Goal: Task Accomplishment & Management: Manage account settings

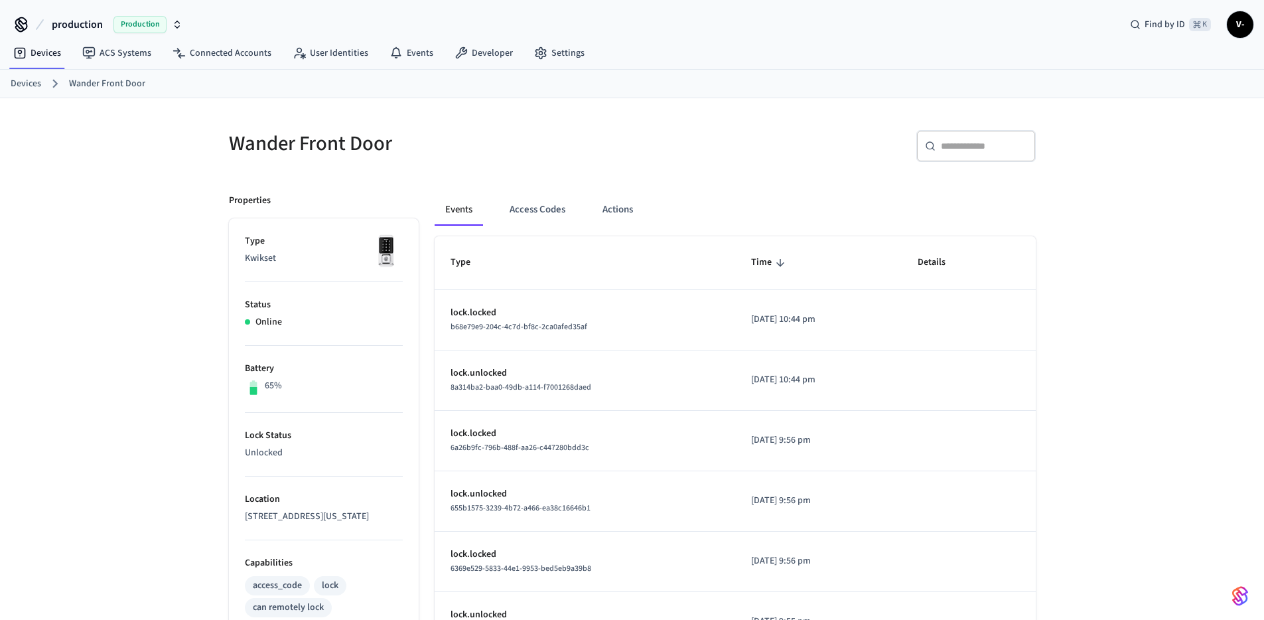
click at [148, 25] on span "Production" at bounding box center [139, 24] width 53 height 17
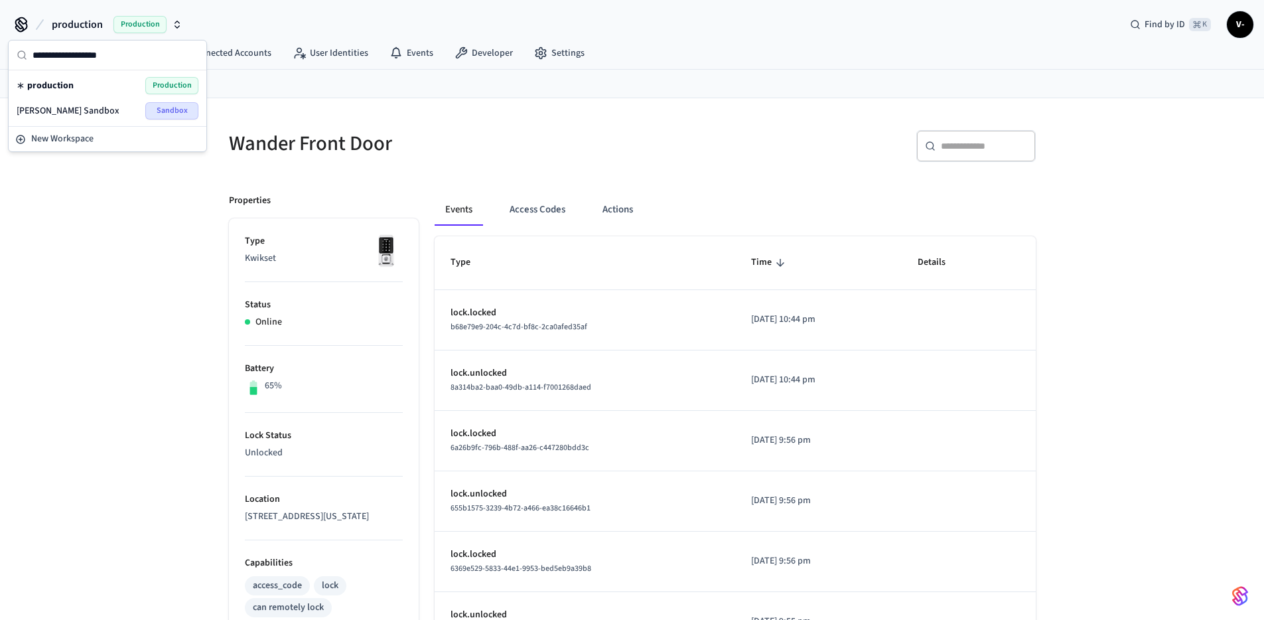
click at [101, 112] on div "Victor Sieli's Sandbox Sandbox" at bounding box center [108, 110] width 182 height 17
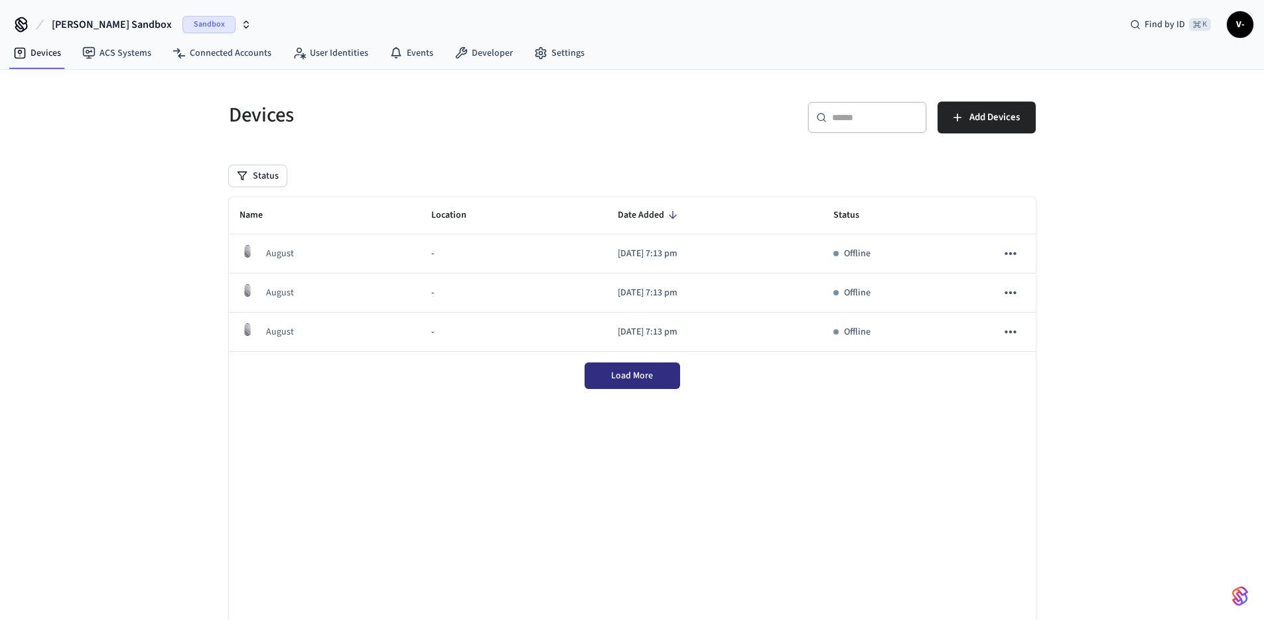
click at [634, 377] on span "Load More" at bounding box center [632, 375] width 42 height 13
click at [312, 97] on div "Devices" at bounding box center [418, 115] width 411 height 58
click at [236, 62] on link "Connected Accounts" at bounding box center [222, 53] width 120 height 24
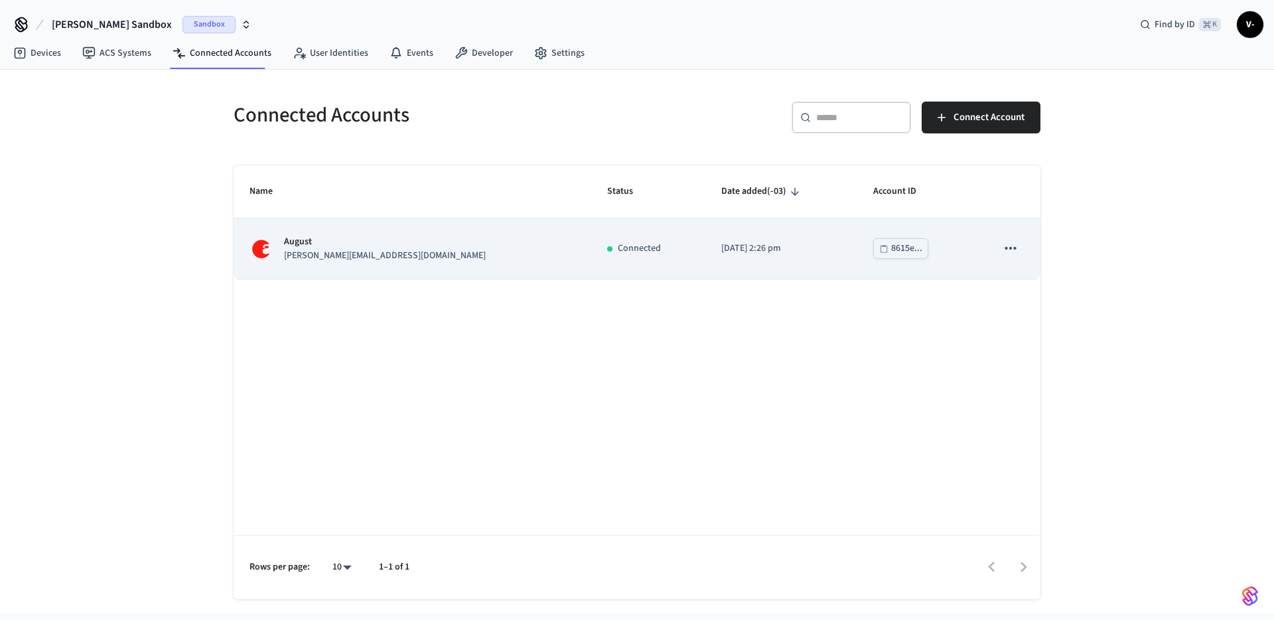
click at [607, 245] on div "Connected" at bounding box center [648, 248] width 82 height 14
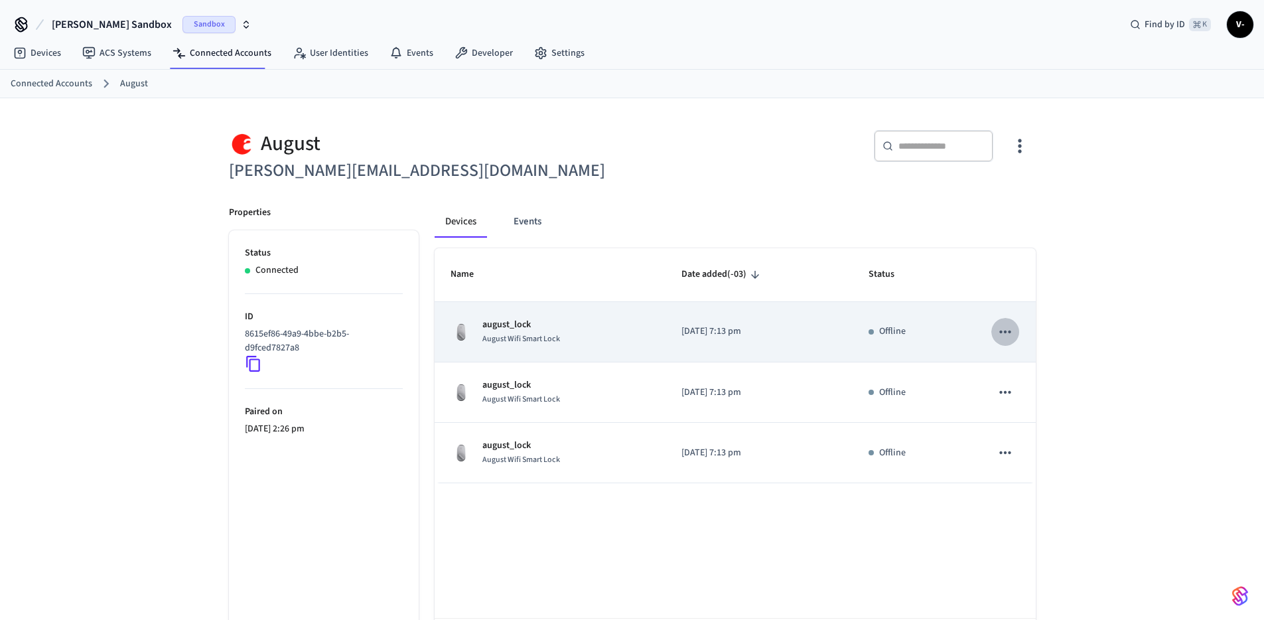
click at [1001, 323] on icon "sticky table" at bounding box center [1004, 331] width 17 height 17
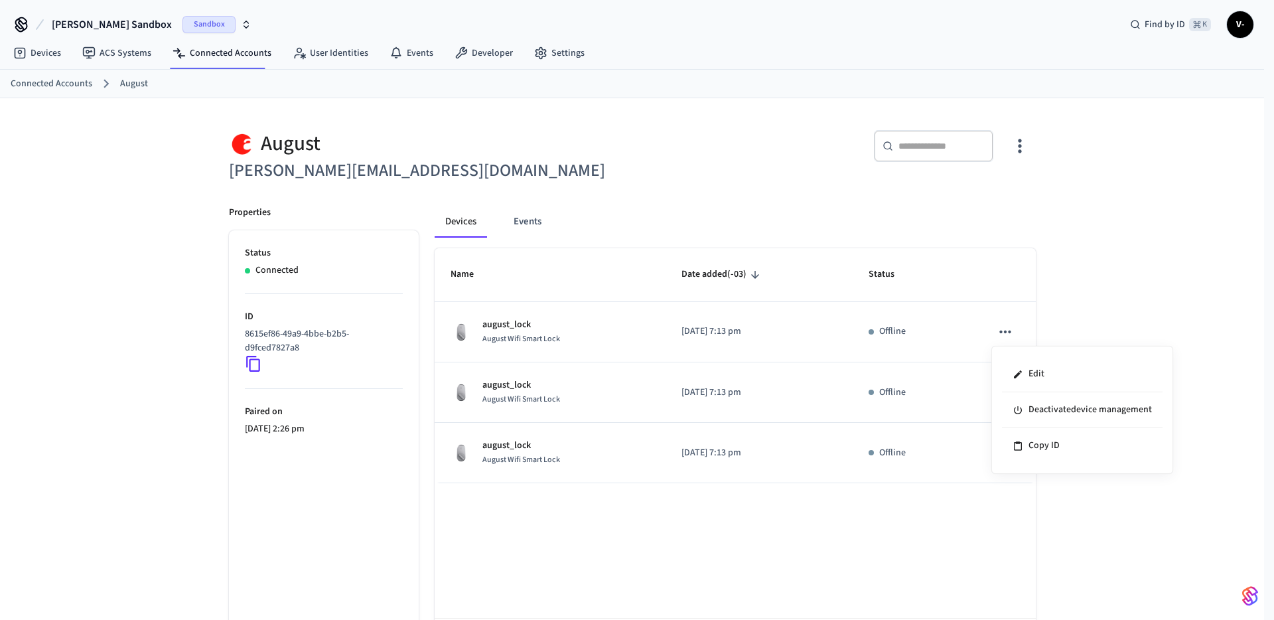
click at [1001, 322] on div at bounding box center [637, 310] width 1274 height 620
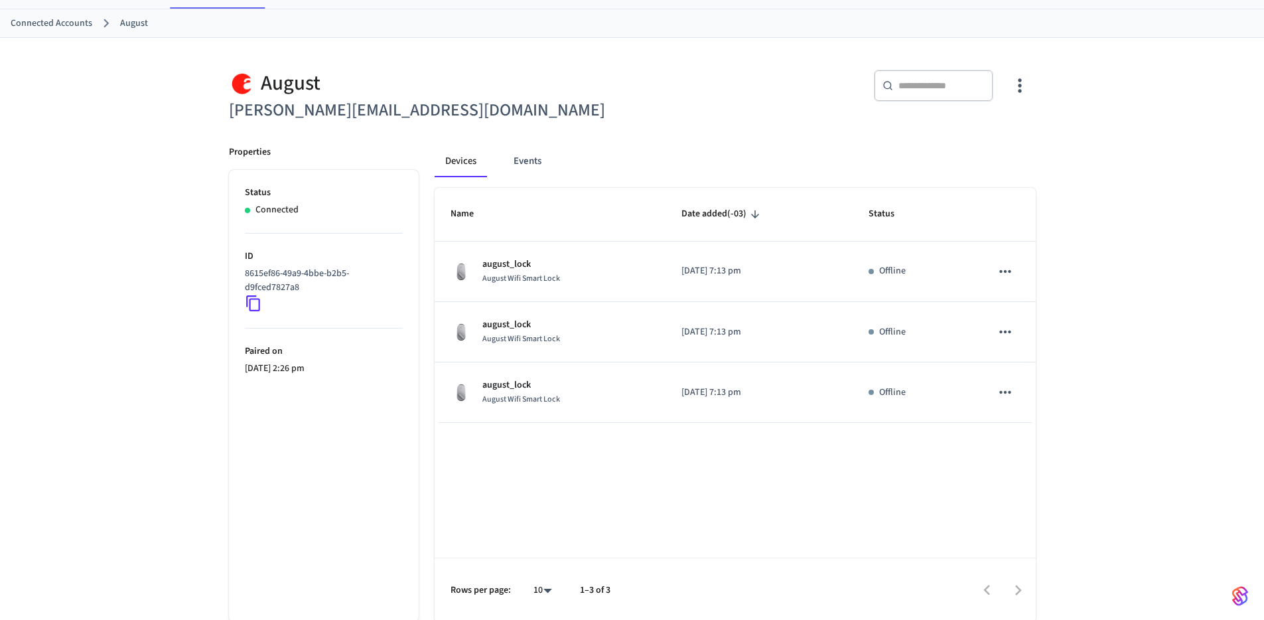
scroll to position [60, 0]
click at [1026, 93] on icon "button" at bounding box center [1019, 86] width 21 height 21
click at [943, 147] on li "Sync Account" at bounding box center [976, 140] width 100 height 35
click at [794, 138] on div at bounding box center [637, 310] width 1274 height 620
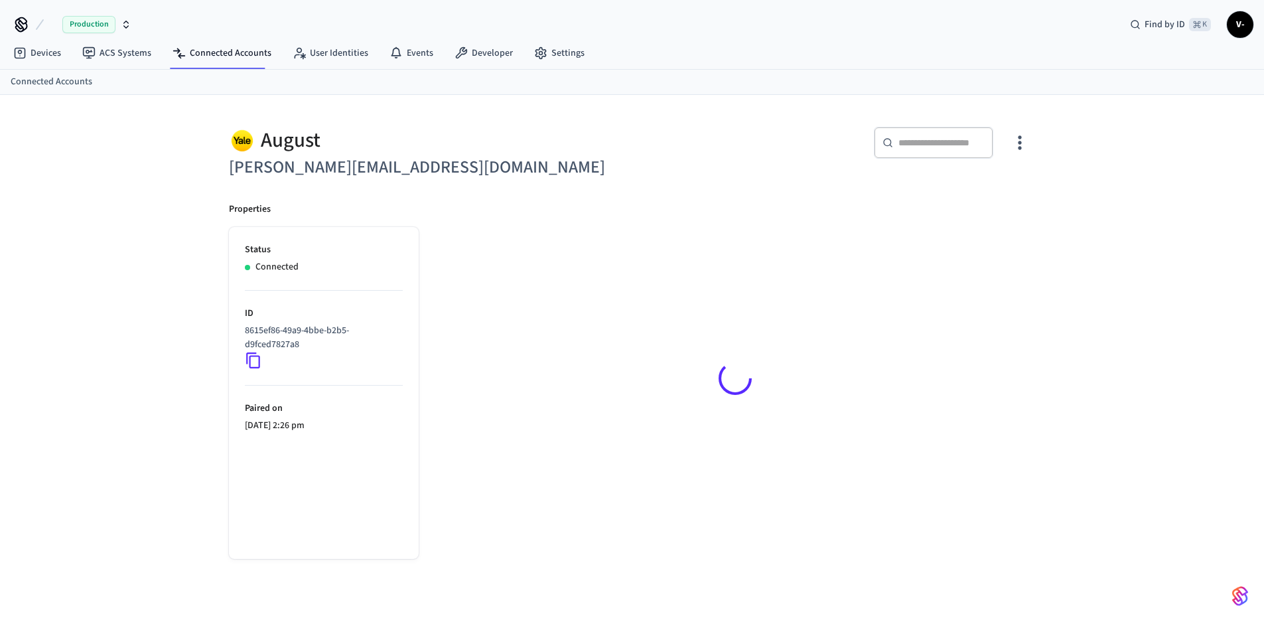
scroll to position [18, 0]
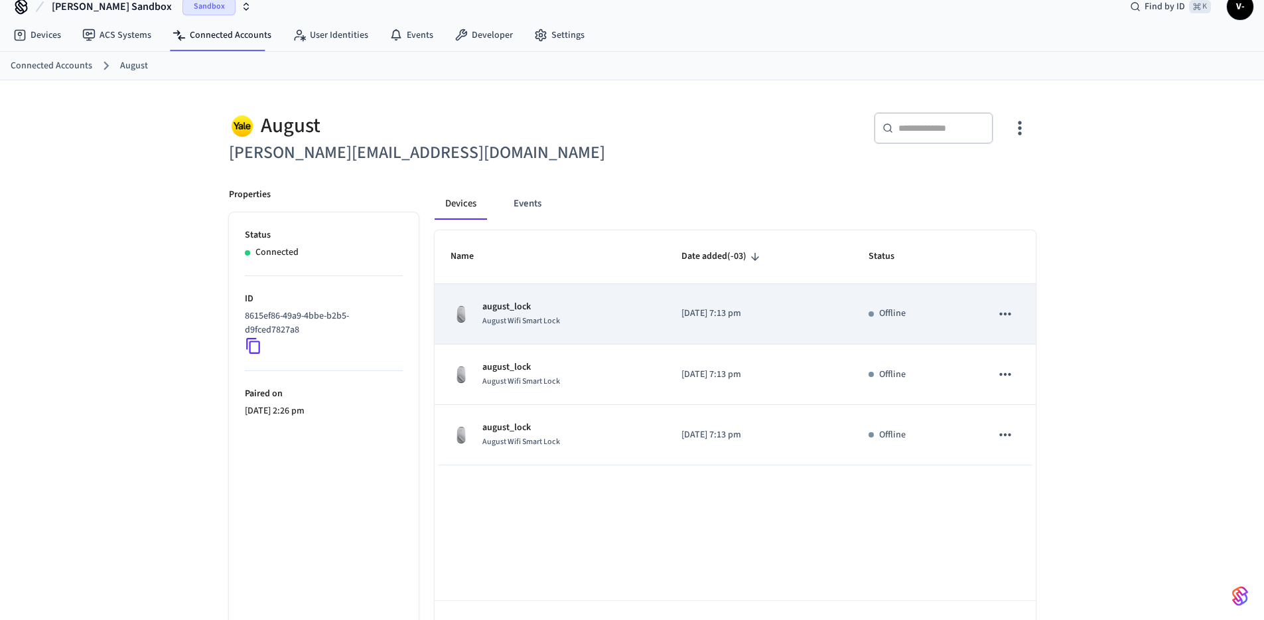
click at [866, 310] on td "Offline" at bounding box center [913, 314] width 123 height 60
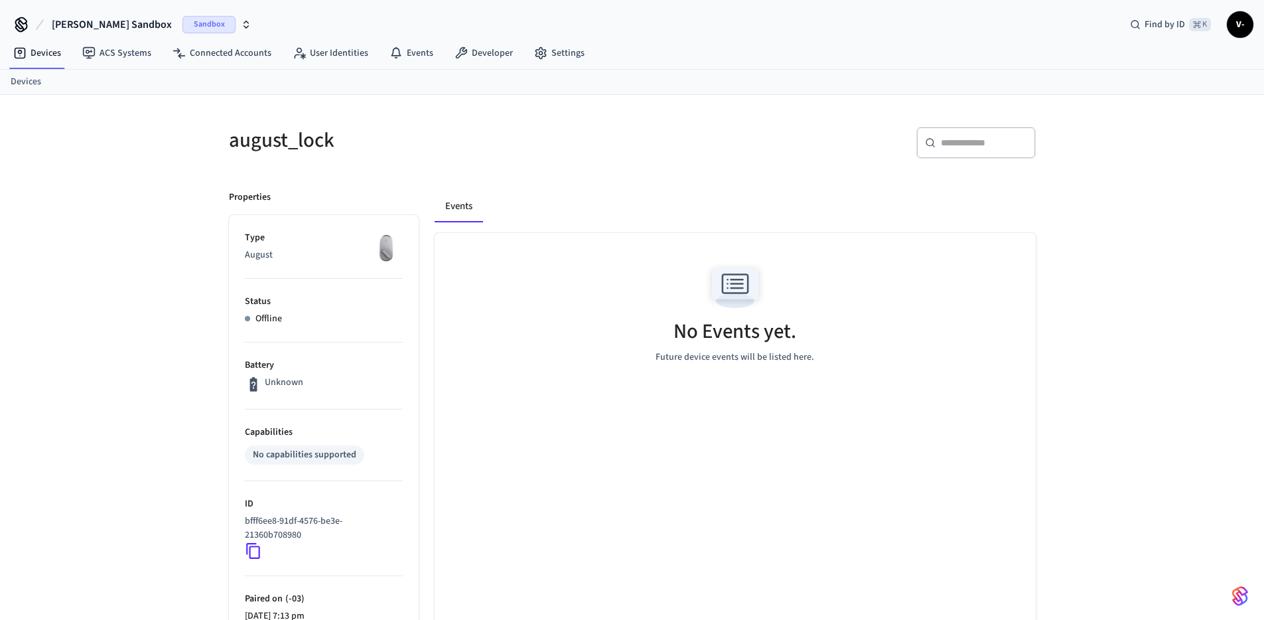
click at [250, 316] on div "Offline" at bounding box center [324, 319] width 158 height 14
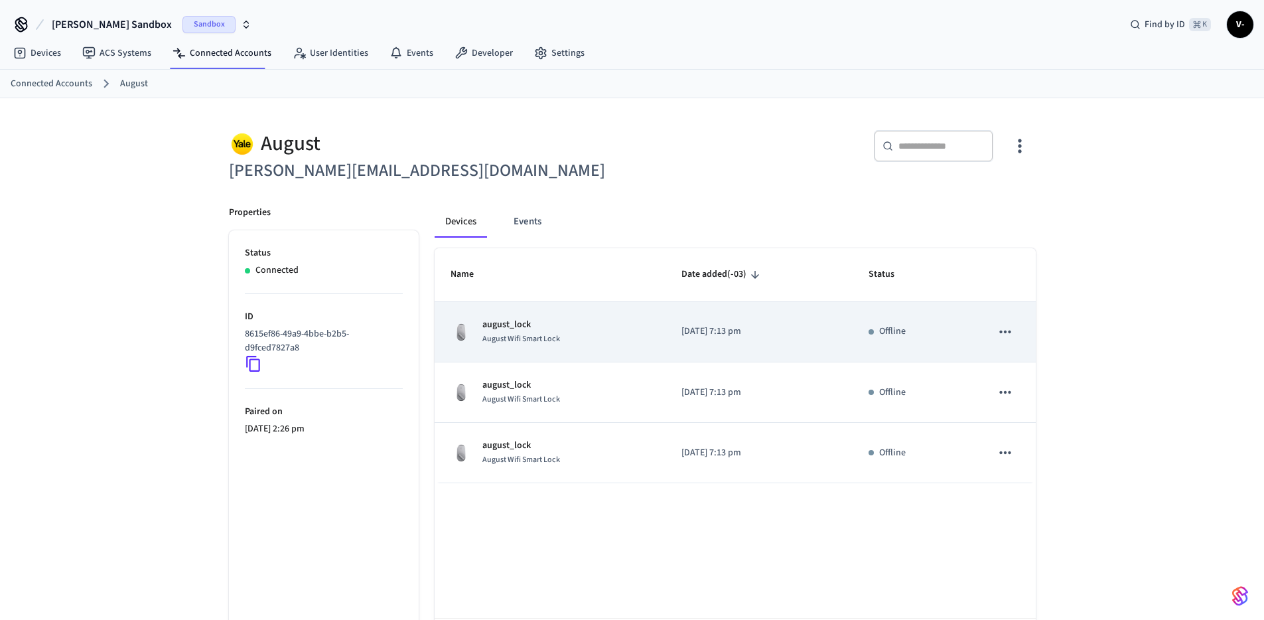
click at [1026, 331] on td "sticky table" at bounding box center [1005, 332] width 60 height 60
click at [1010, 332] on icon "sticky table" at bounding box center [1005, 331] width 11 height 3
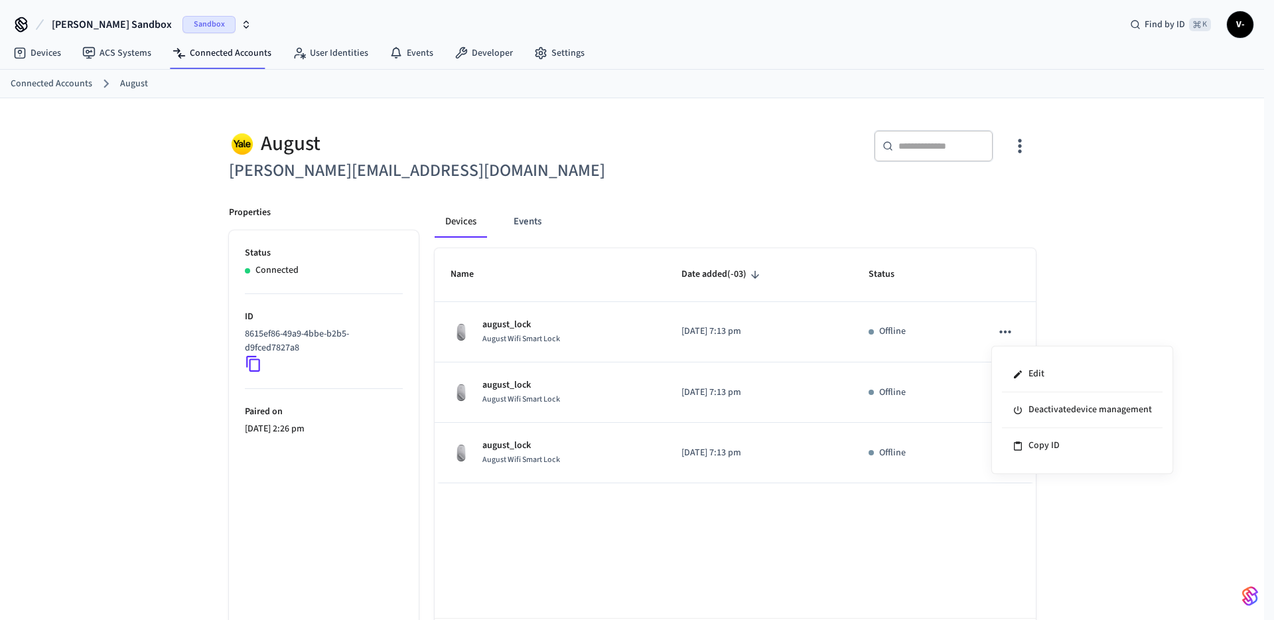
click at [1178, 267] on div at bounding box center [637, 310] width 1274 height 620
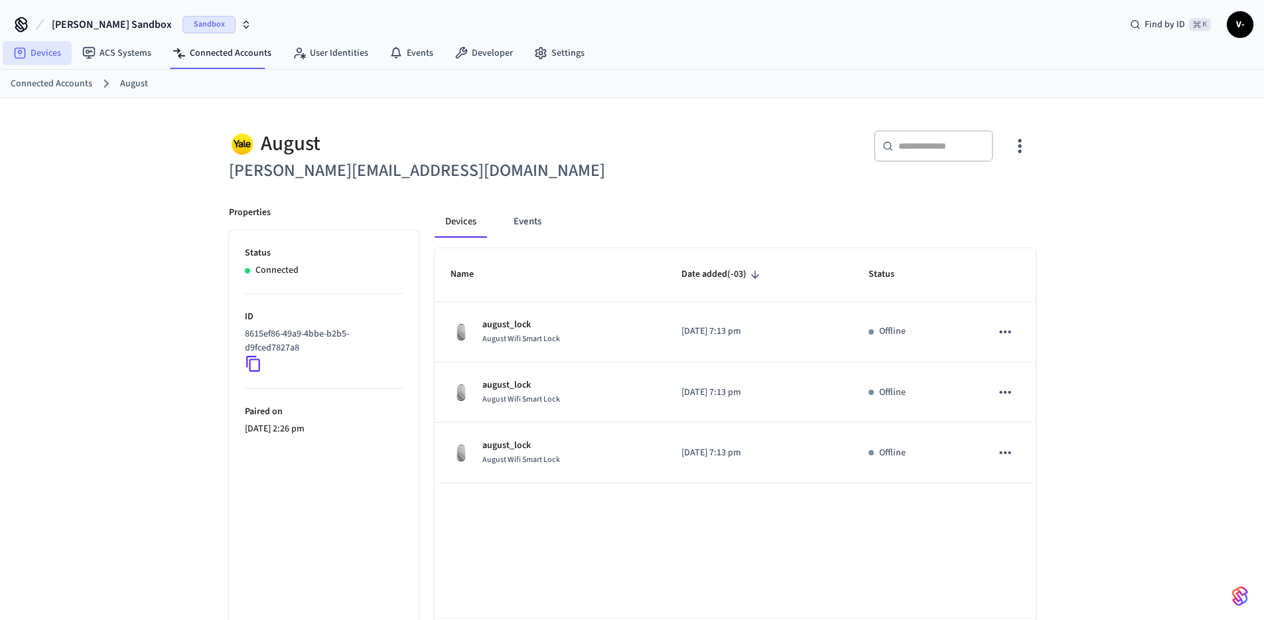
click at [42, 53] on link "Devices" at bounding box center [37, 53] width 69 height 24
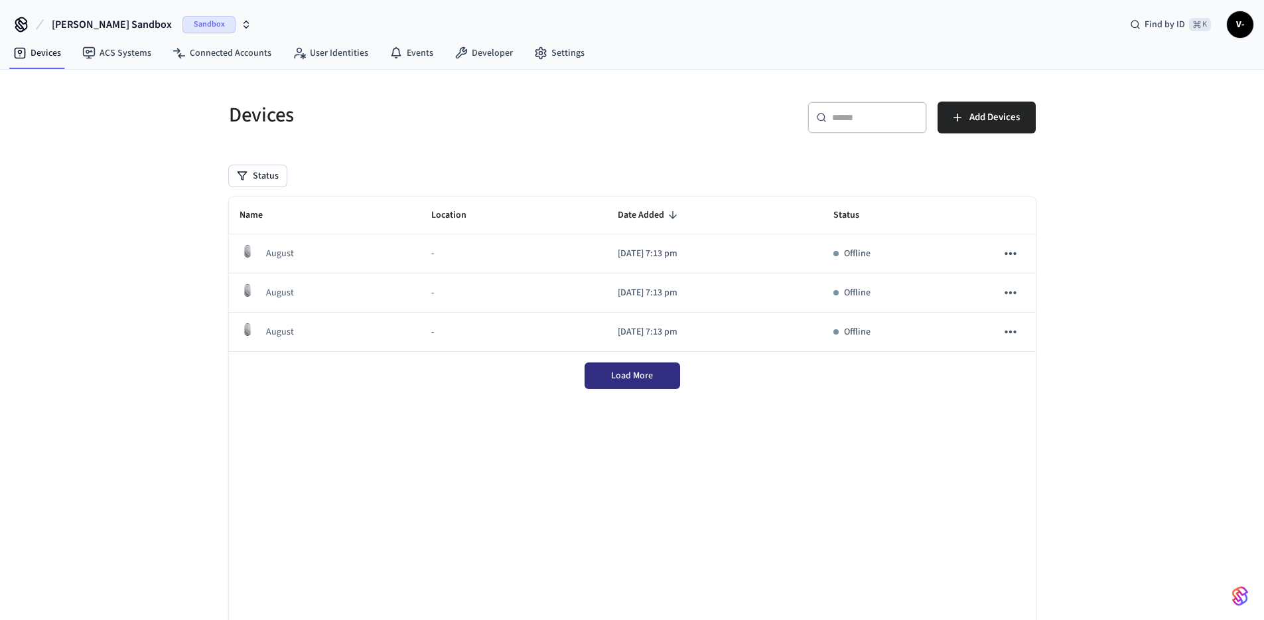
click at [661, 371] on button "Load More" at bounding box center [632, 375] width 96 height 27
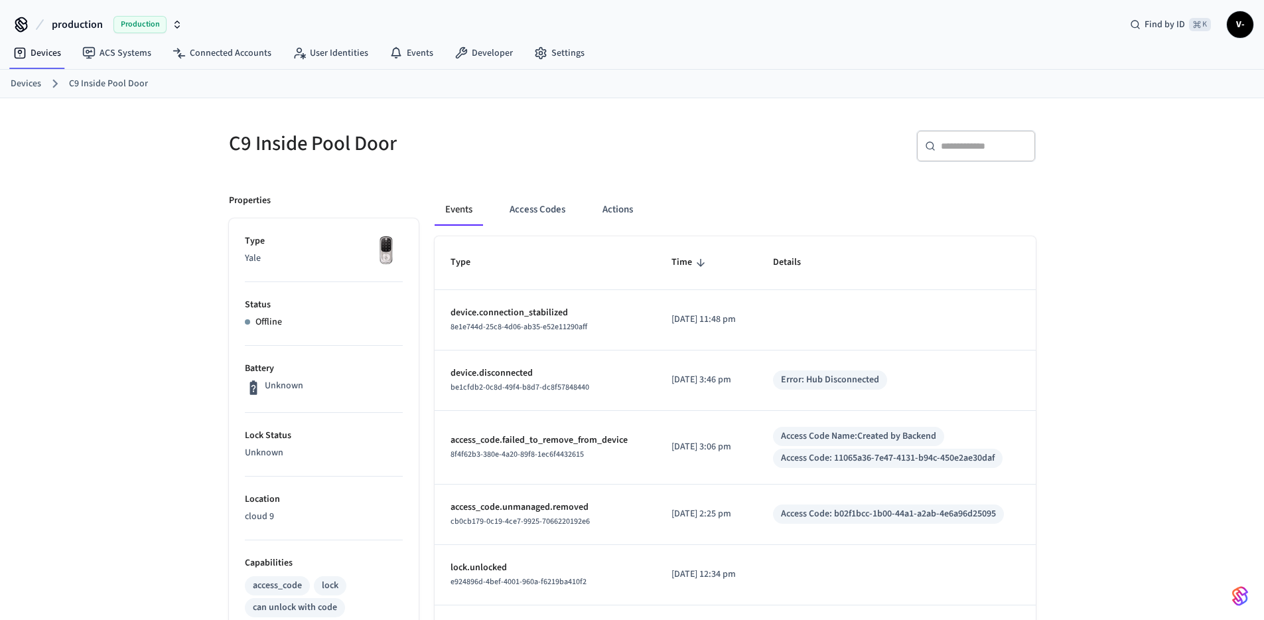
click at [145, 27] on span "Production" at bounding box center [139, 24] width 53 height 17
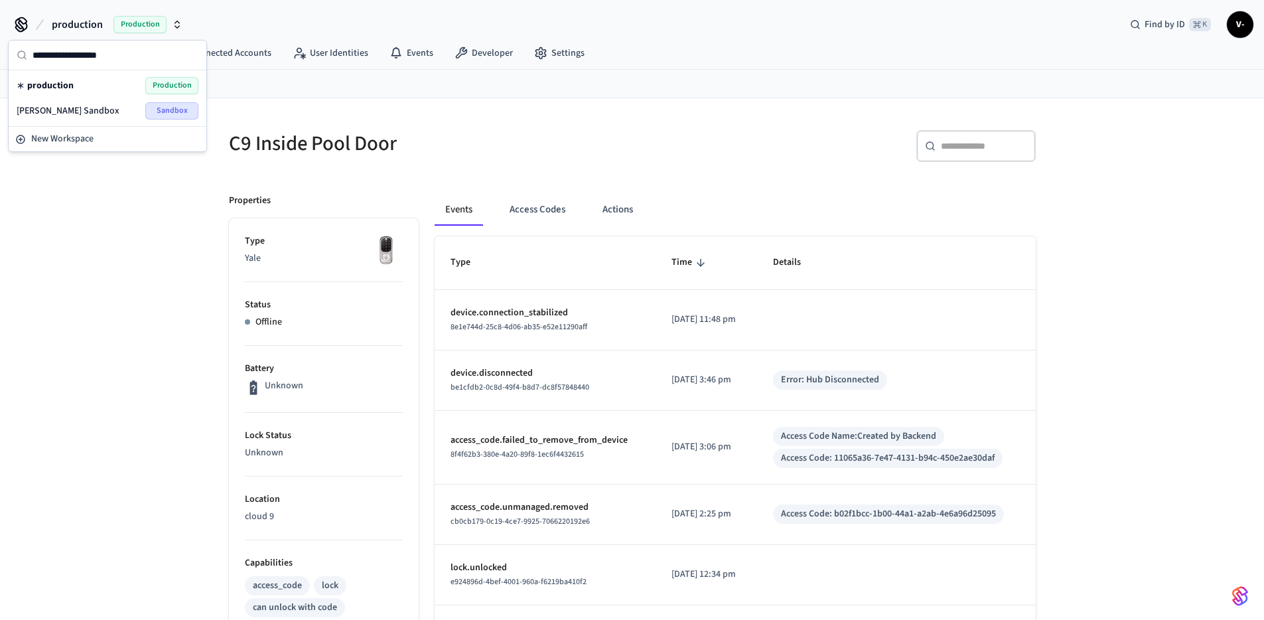
click at [134, 114] on div "[PERSON_NAME] Sandbox Sandbox" at bounding box center [108, 110] width 182 height 17
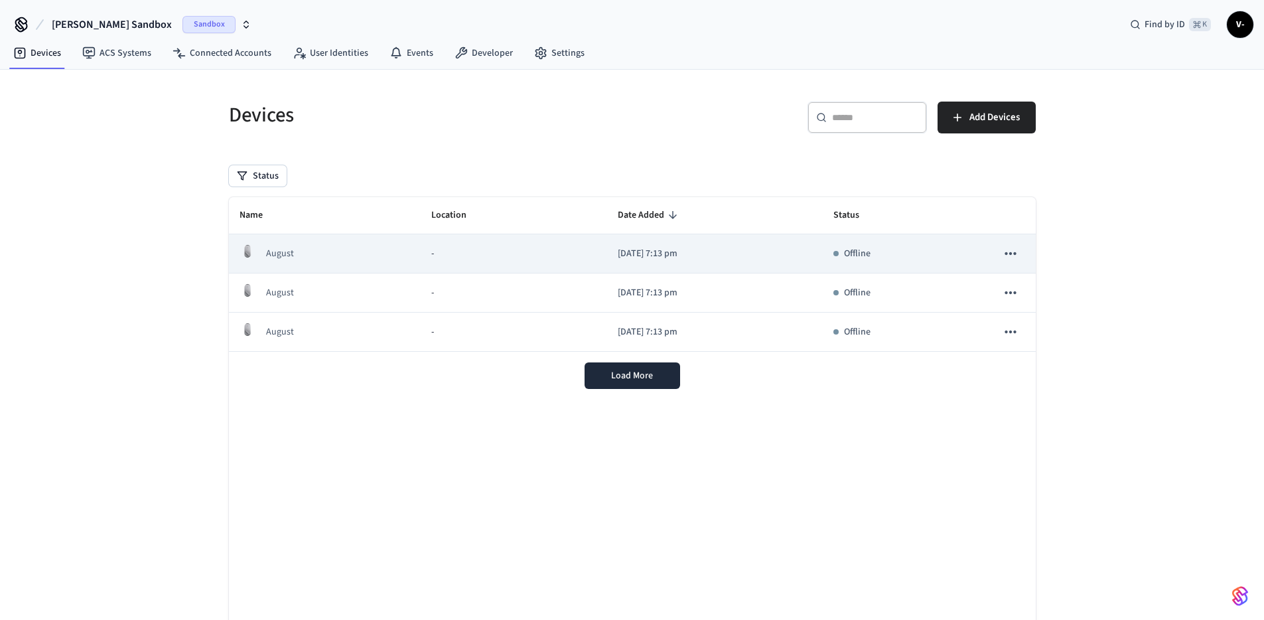
click at [282, 250] on p "August" at bounding box center [280, 253] width 28 height 13
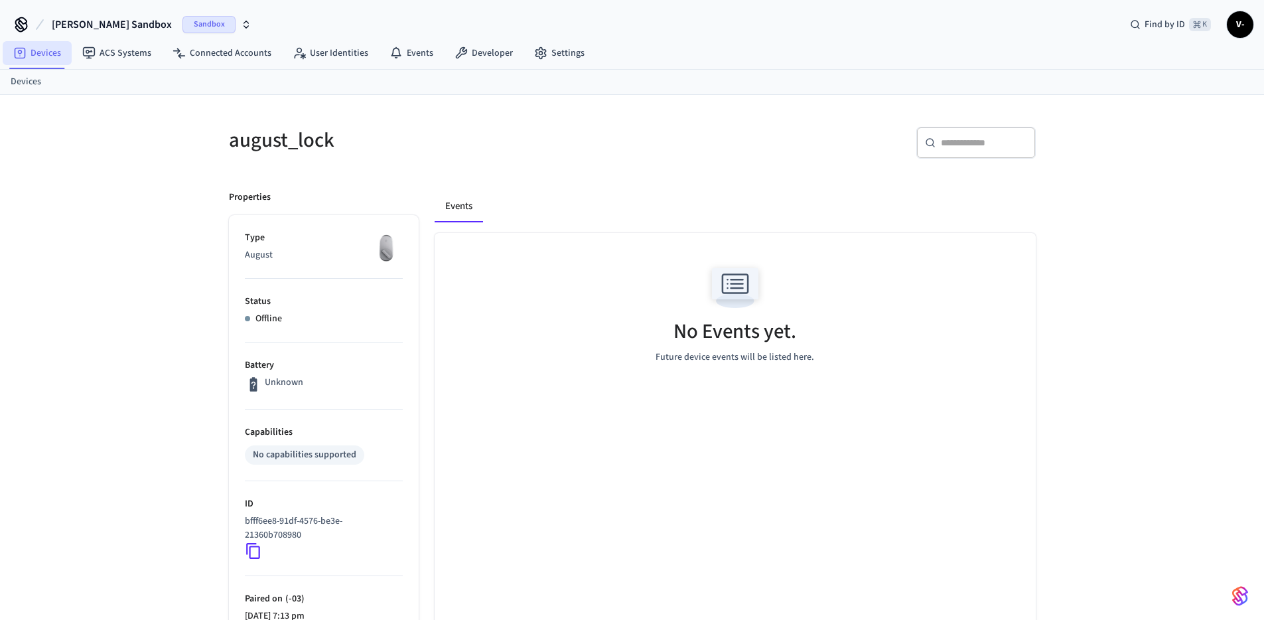
click at [34, 56] on link "Devices" at bounding box center [37, 53] width 69 height 24
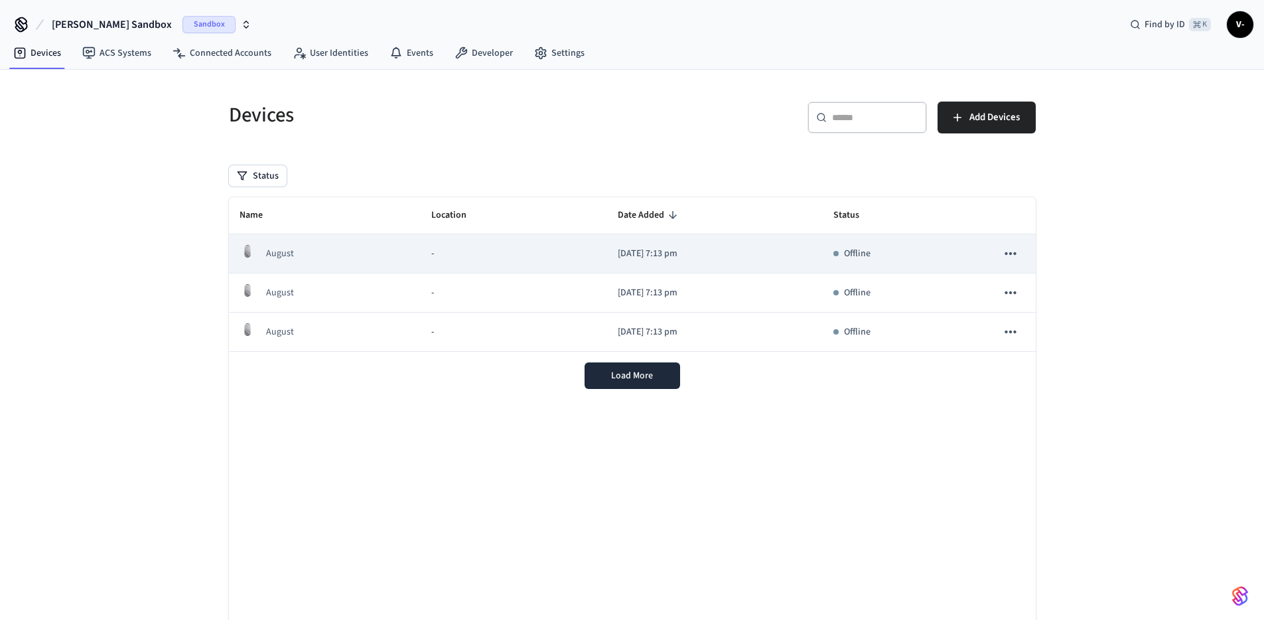
click at [1008, 258] on icon "sticky table" at bounding box center [1010, 253] width 17 height 17
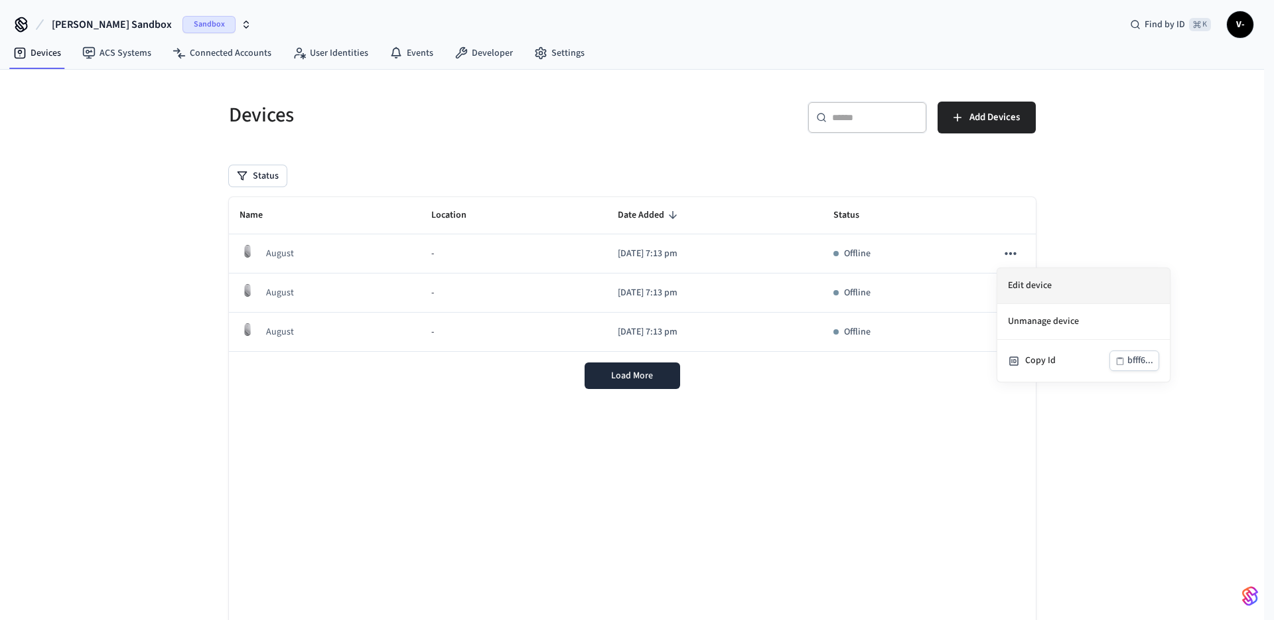
click at [1034, 295] on li "Edit device" at bounding box center [1083, 286] width 172 height 36
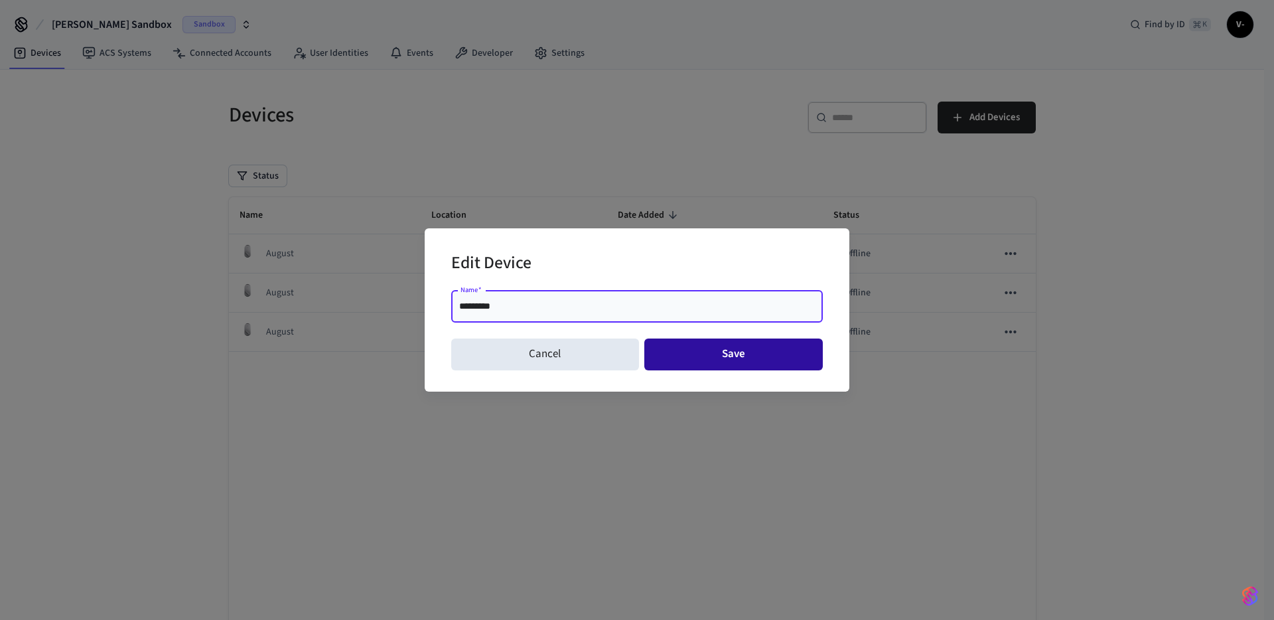
type input "*********"
click at [761, 362] on button "Save" at bounding box center [733, 354] width 179 height 32
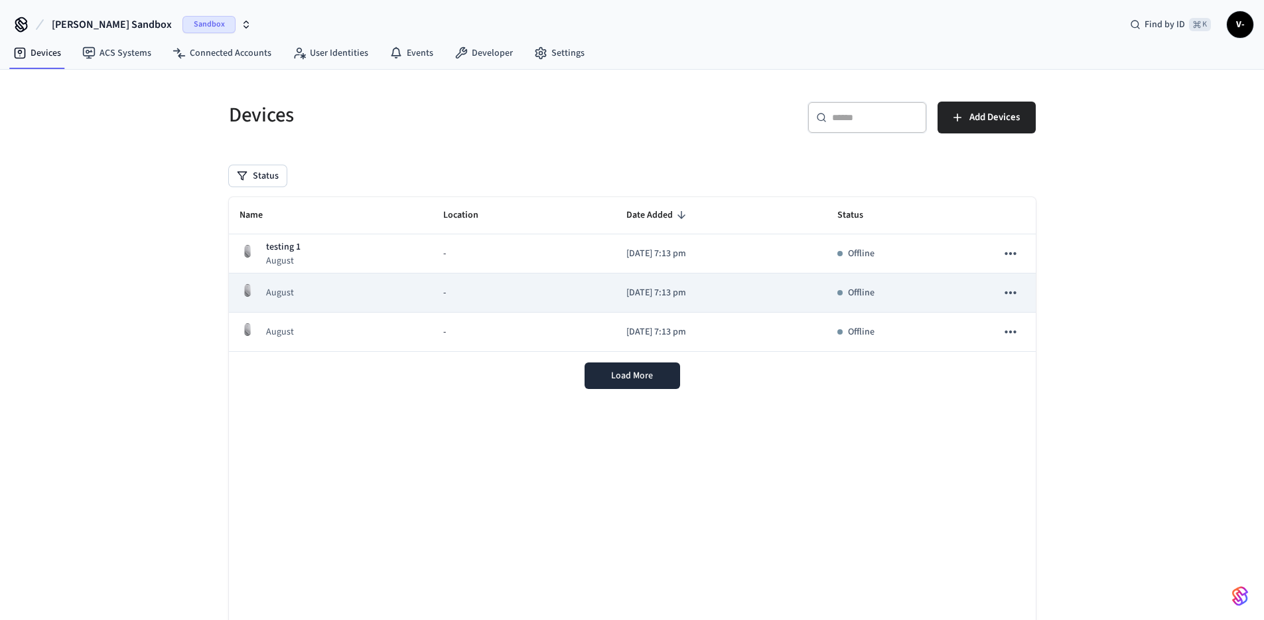
click at [1014, 293] on icon "sticky table" at bounding box center [1010, 292] width 11 height 3
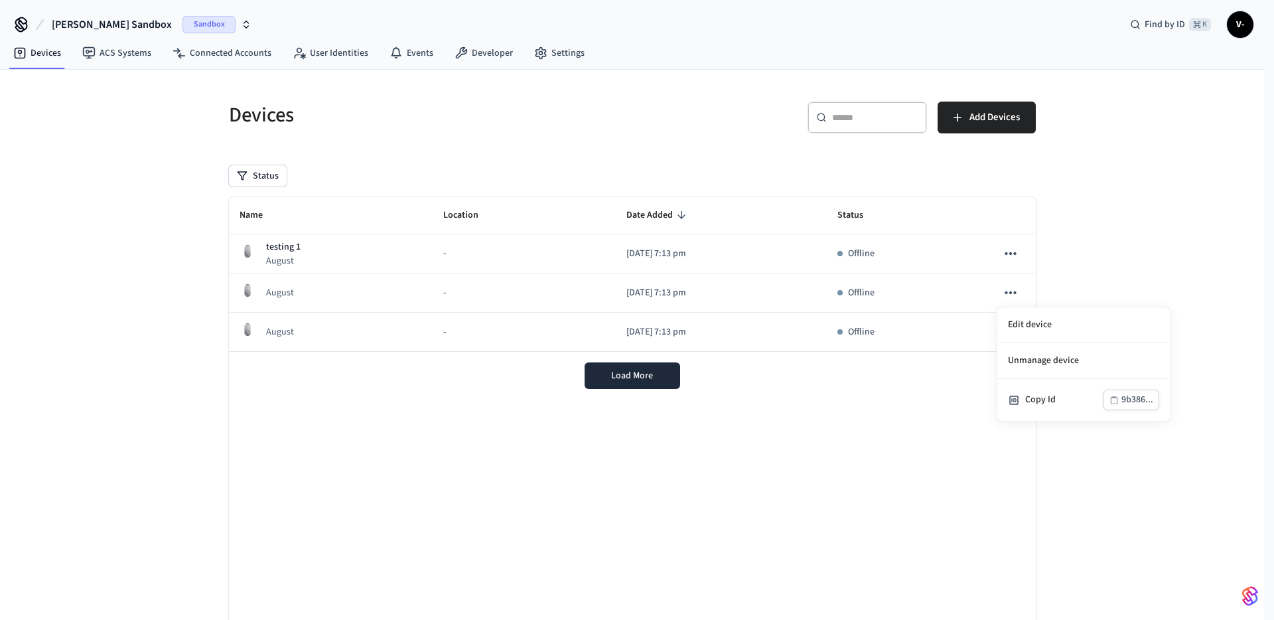
drag, startPoint x: 842, startPoint y: 474, endPoint x: 739, endPoint y: 428, distance: 112.5
click at [841, 473] on div at bounding box center [637, 310] width 1274 height 620
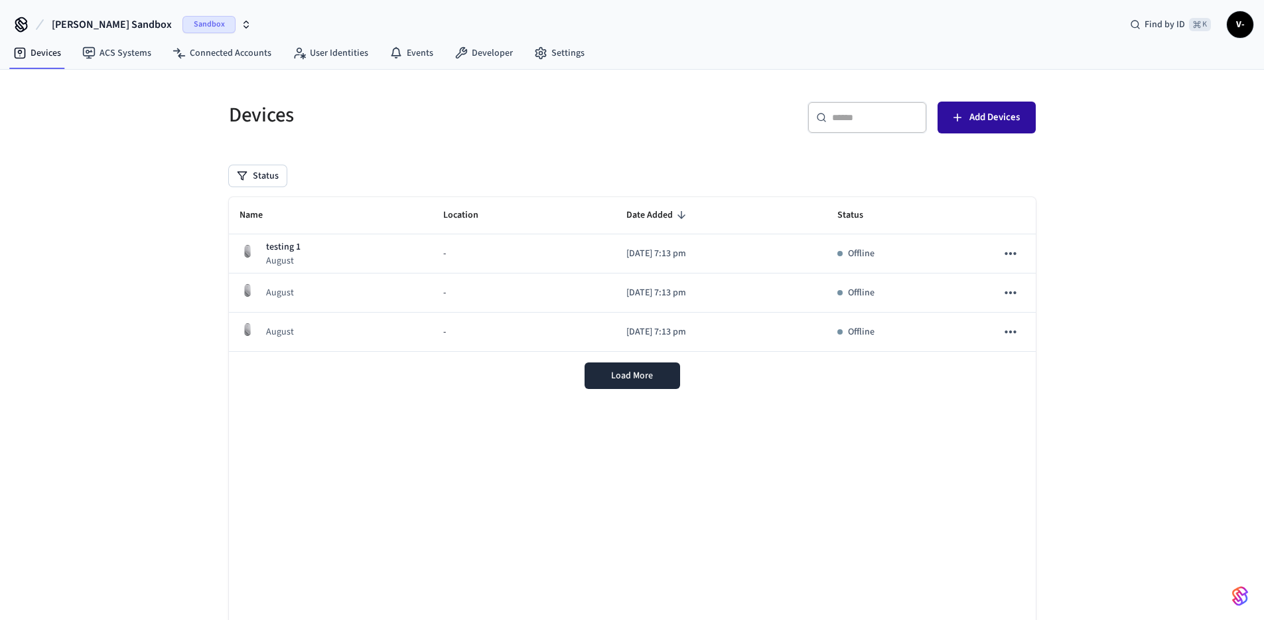
click at [970, 129] on button "Add Devices" at bounding box center [986, 117] width 98 height 32
click at [425, 407] on div "Name Location Date Added Status testing [DATE] - [DATE] 7:13 pm Offline August …" at bounding box center [632, 414] width 807 height 434
click at [652, 391] on div "Load More" at bounding box center [632, 376] width 807 height 48
click at [651, 374] on span "Load More" at bounding box center [632, 375] width 42 height 13
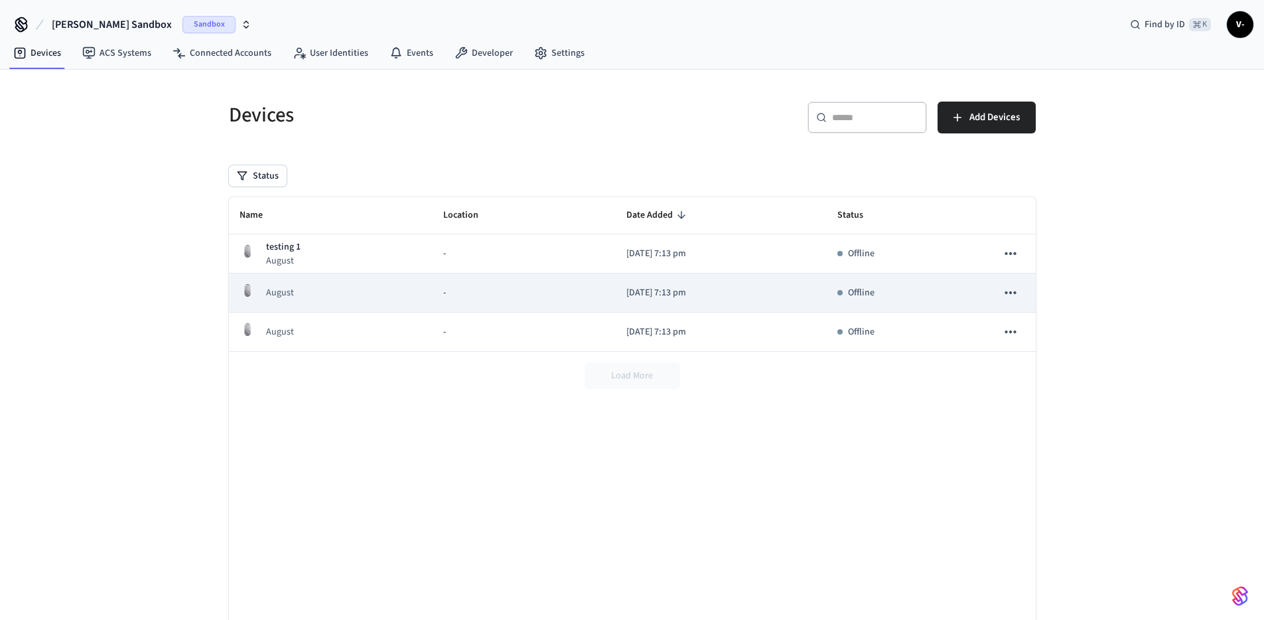
click at [998, 295] on button "sticky table" at bounding box center [1010, 293] width 28 height 28
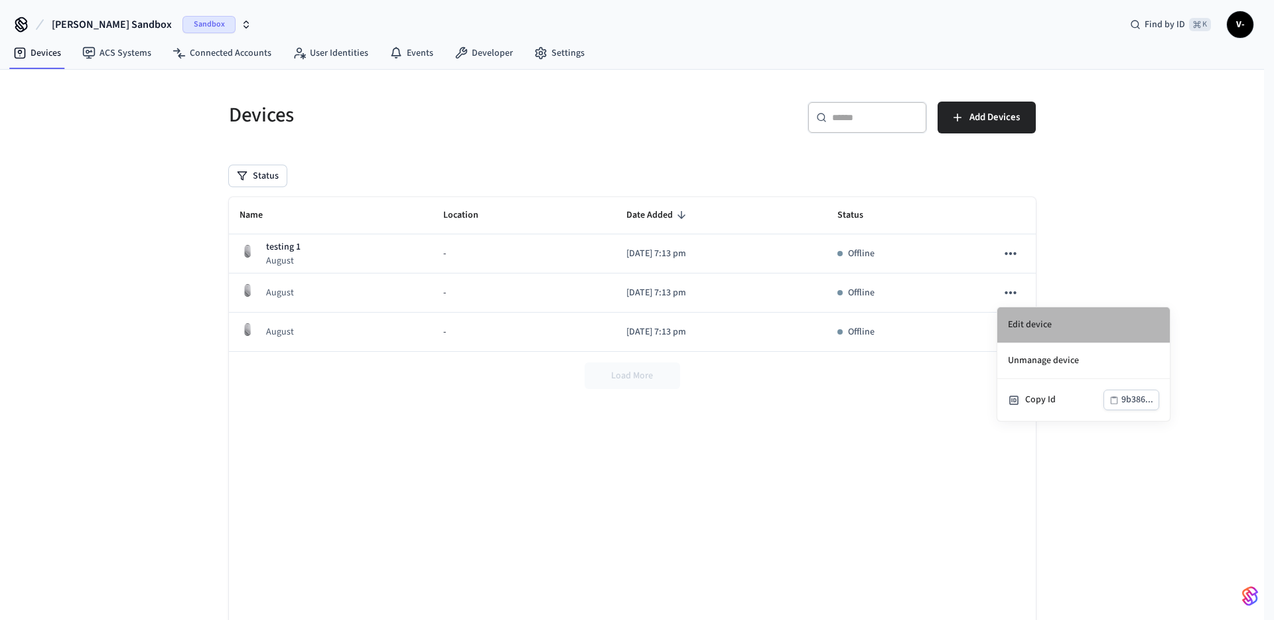
click at [1026, 326] on li "Edit device" at bounding box center [1083, 325] width 172 height 36
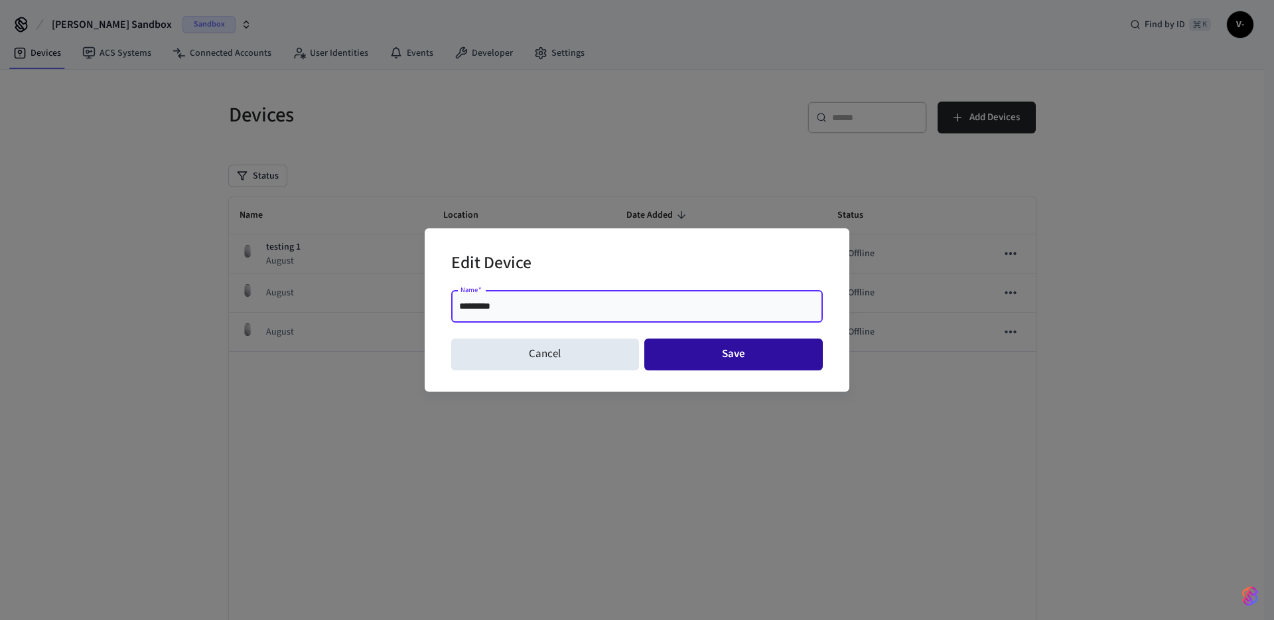
type input "*********"
click at [787, 350] on button "Save" at bounding box center [733, 354] width 179 height 32
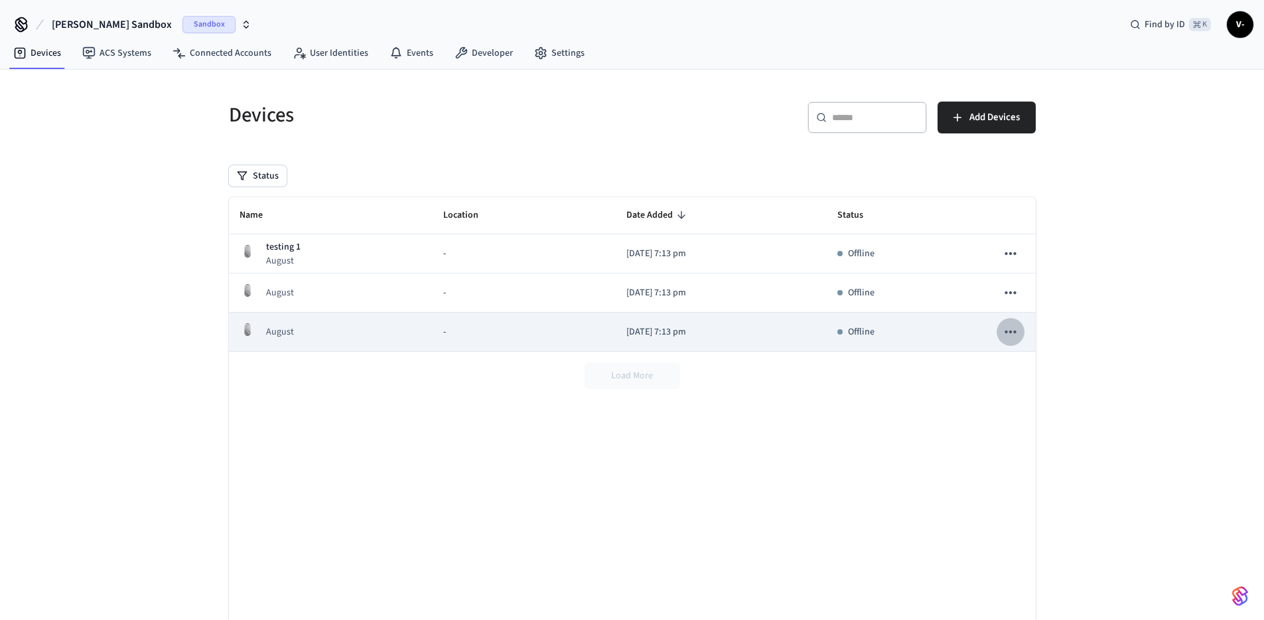
click at [1022, 335] on button "sticky table" at bounding box center [1010, 332] width 28 height 28
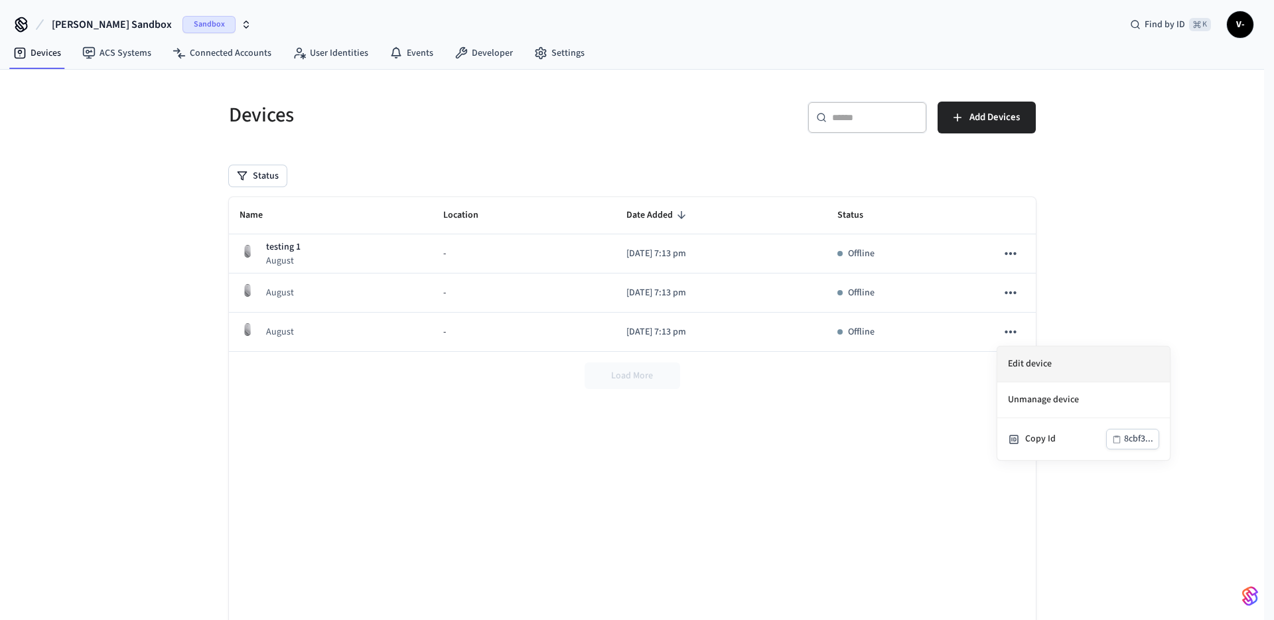
click at [1016, 373] on li "Edit device" at bounding box center [1083, 364] width 172 height 36
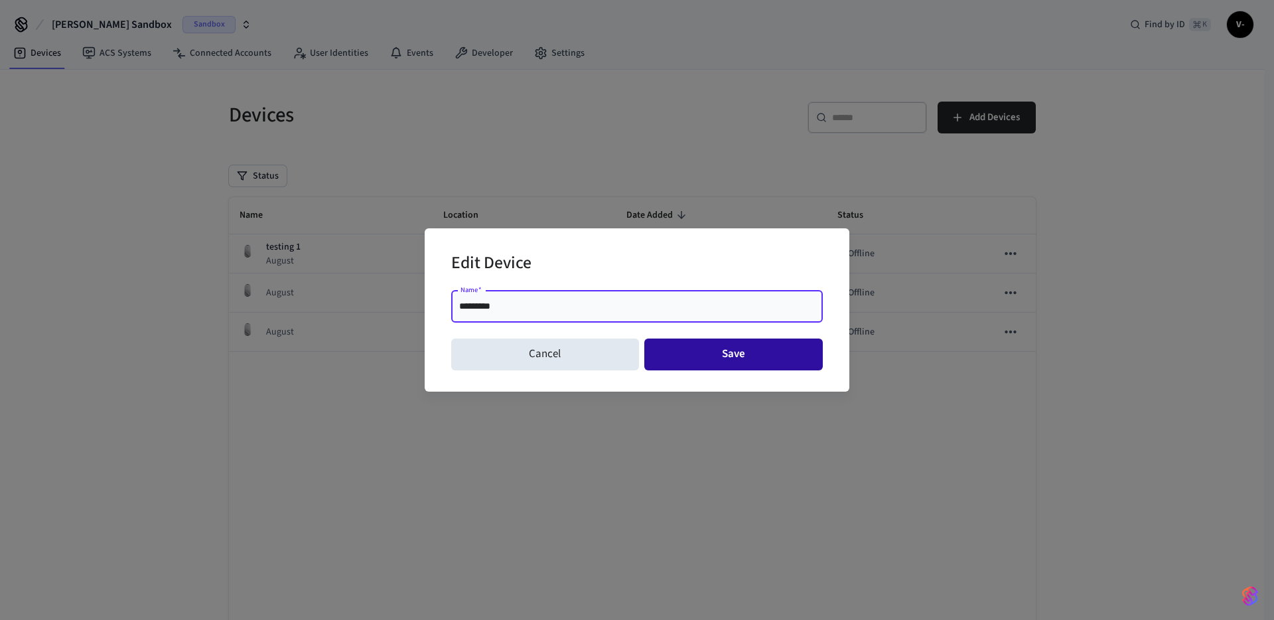
type input "*********"
click at [675, 344] on button "Save" at bounding box center [733, 354] width 179 height 32
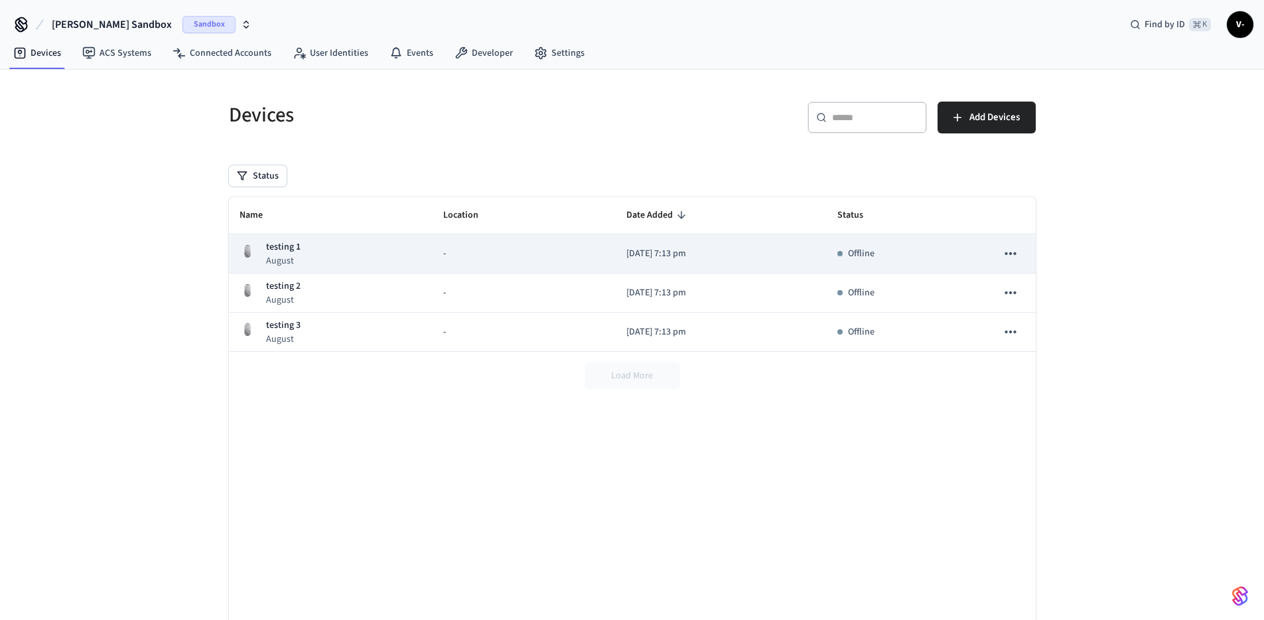
click at [854, 255] on div "Offline" at bounding box center [855, 254] width 37 height 14
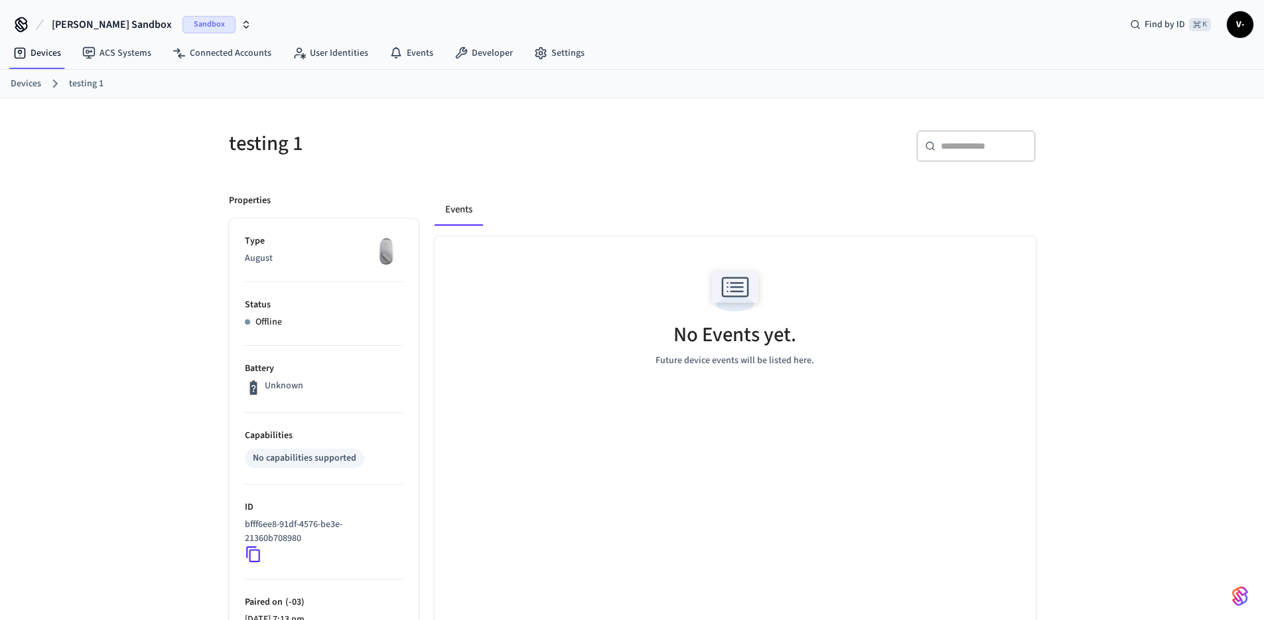
click at [276, 318] on p "Offline" at bounding box center [268, 322] width 27 height 14
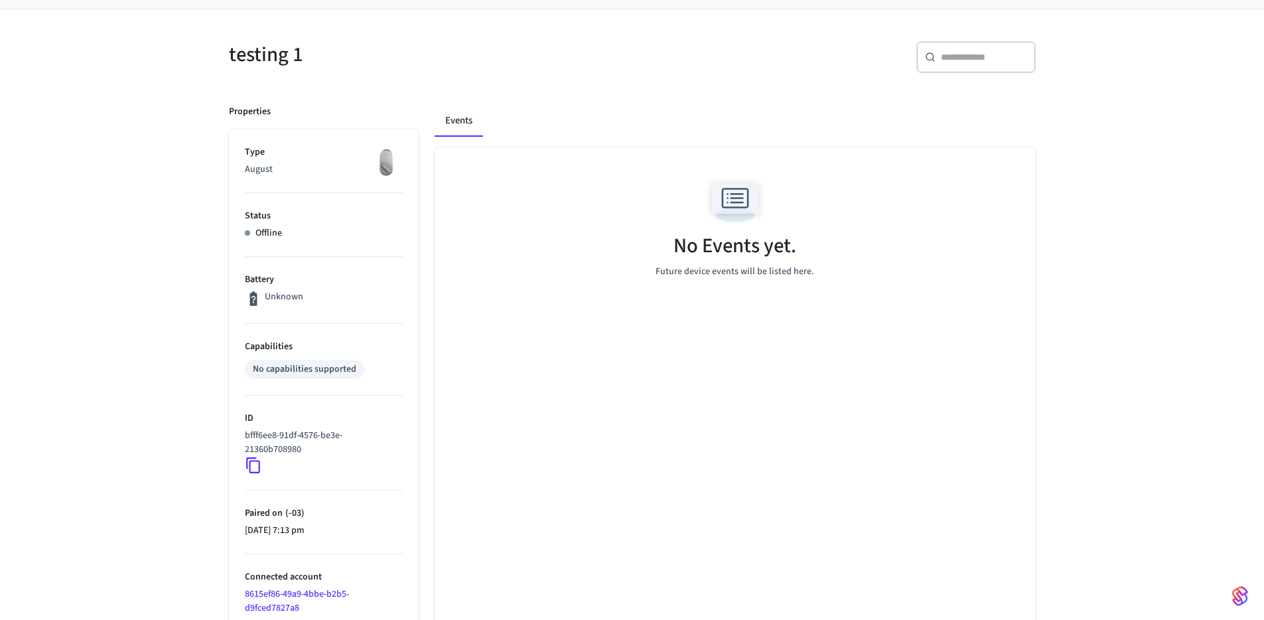
scroll to position [100, 0]
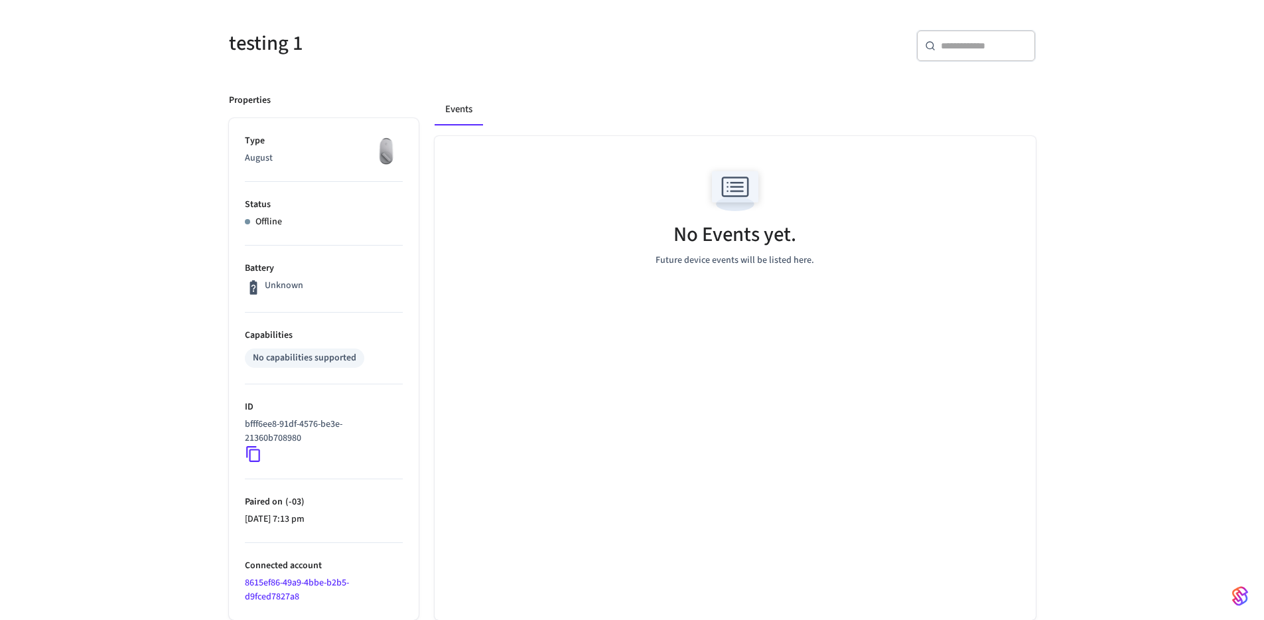
drag, startPoint x: 271, startPoint y: 585, endPoint x: 277, endPoint y: 586, distance: 6.8
click at [273, 586] on link "8615ef86-49a9-4bbe-b2b5-d9fced7827a8" at bounding box center [297, 589] width 104 height 27
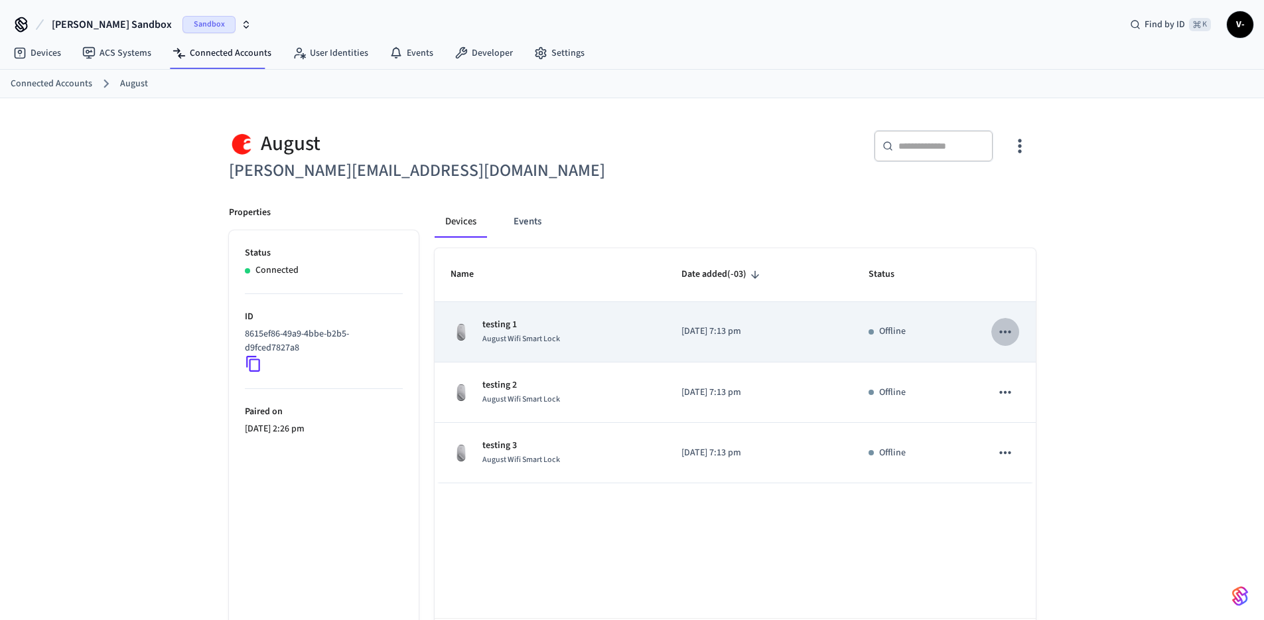
click at [1008, 338] on icon "sticky table" at bounding box center [1004, 331] width 17 height 17
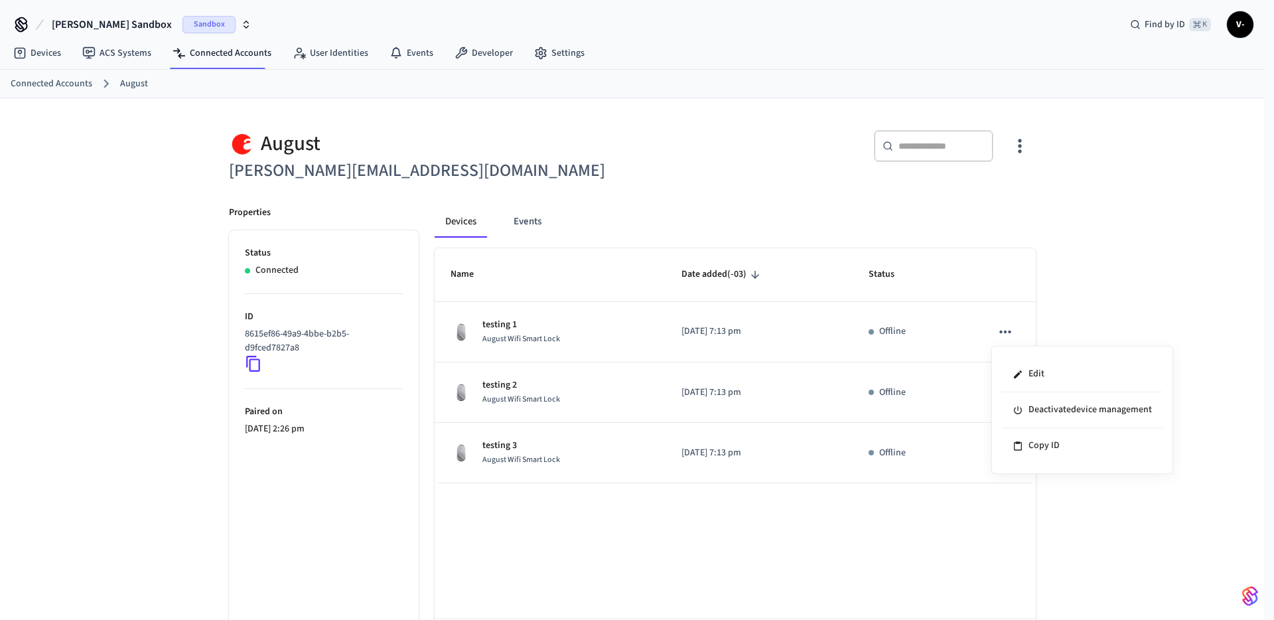
click at [1067, 335] on div at bounding box center [637, 310] width 1274 height 620
click at [1037, 135] on div "August [PERSON_NAME][EMAIL_ADDRESS][DOMAIN_NAME] ​ ​ Properties Status Connecte…" at bounding box center [632, 398] width 828 height 568
click at [1024, 141] on icon "button" at bounding box center [1019, 145] width 21 height 21
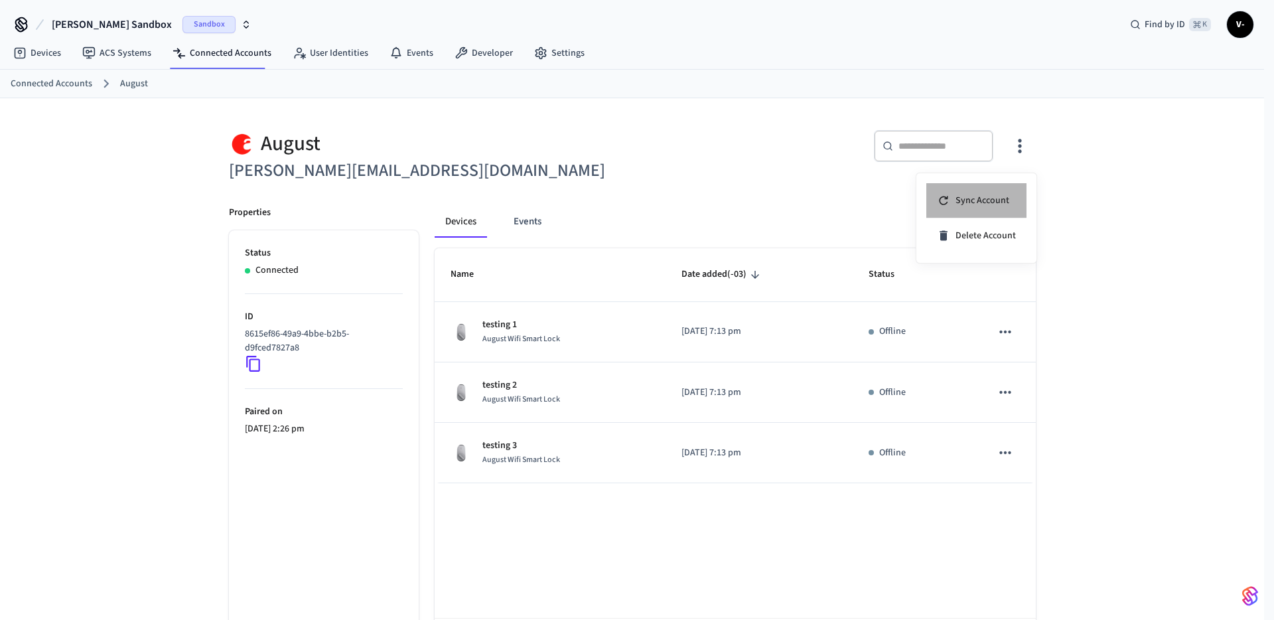
click at [1004, 185] on li "Sync Account" at bounding box center [976, 200] width 100 height 35
click at [60, 83] on div at bounding box center [637, 310] width 1274 height 620
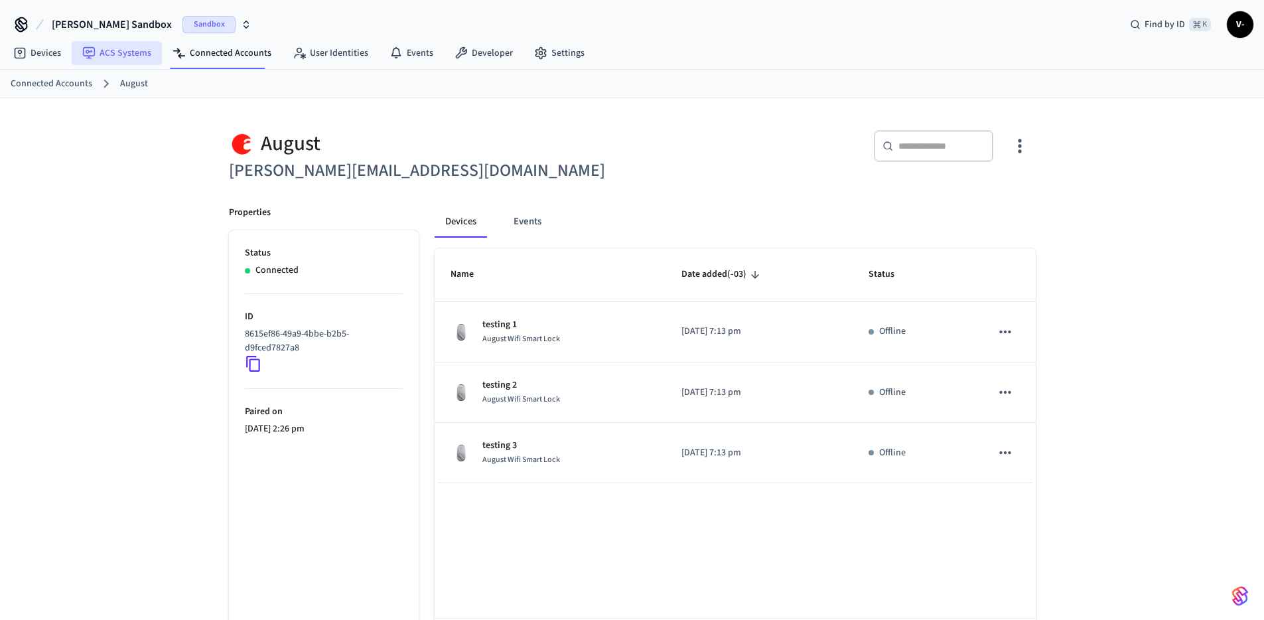
click at [107, 61] on link "ACS Systems" at bounding box center [117, 53] width 90 height 24
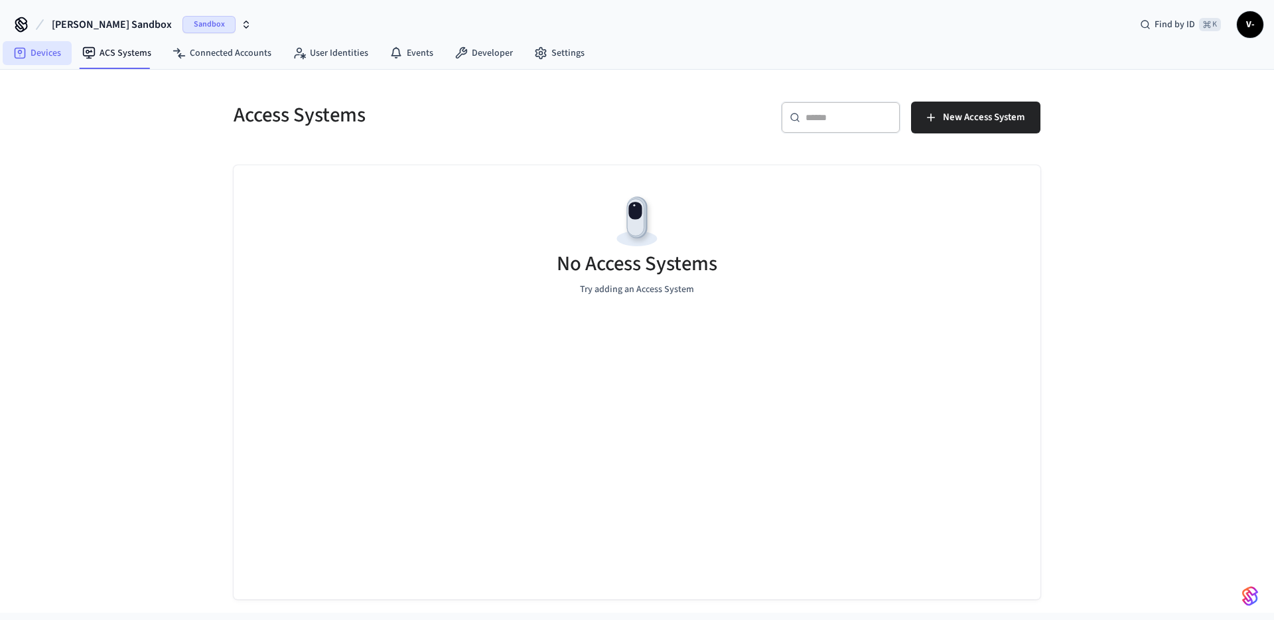
click at [54, 63] on link "Devices" at bounding box center [37, 53] width 69 height 24
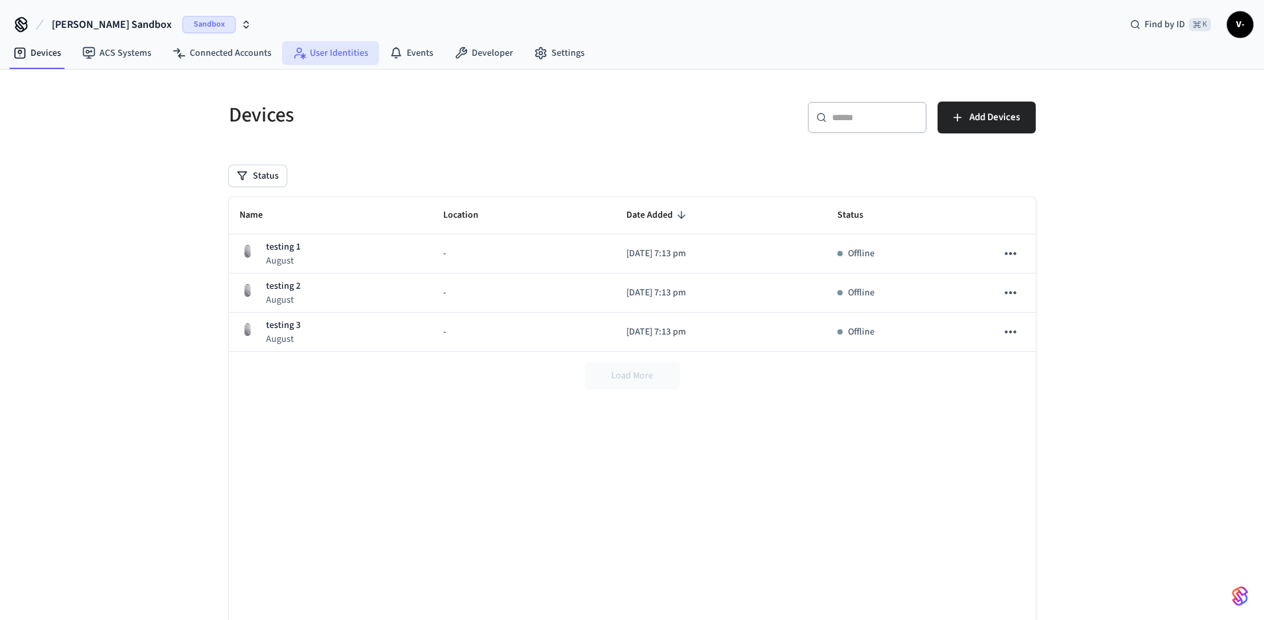
click at [334, 49] on link "User Identities" at bounding box center [330, 53] width 97 height 24
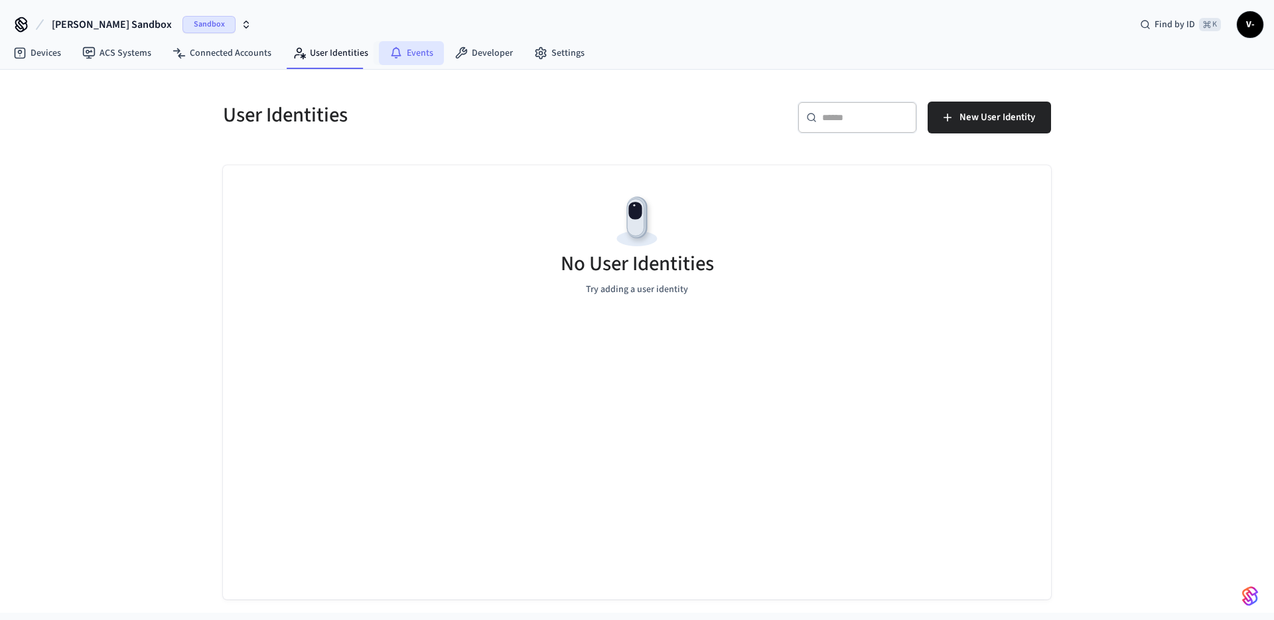
click at [389, 51] on icon at bounding box center [395, 52] width 13 height 13
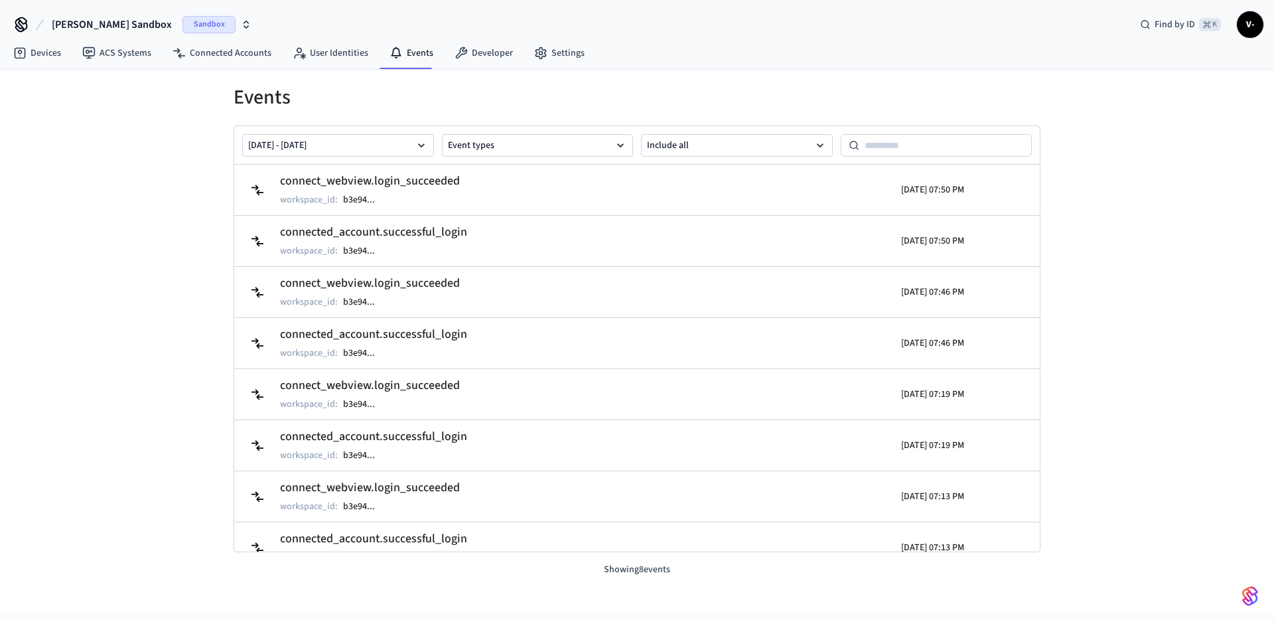
click at [476, 66] on nav "Devices ACS Systems Connected Accounts User Identities Events Developer Settings" at bounding box center [299, 53] width 592 height 31
click at [475, 64] on link "Developer" at bounding box center [484, 53] width 80 height 24
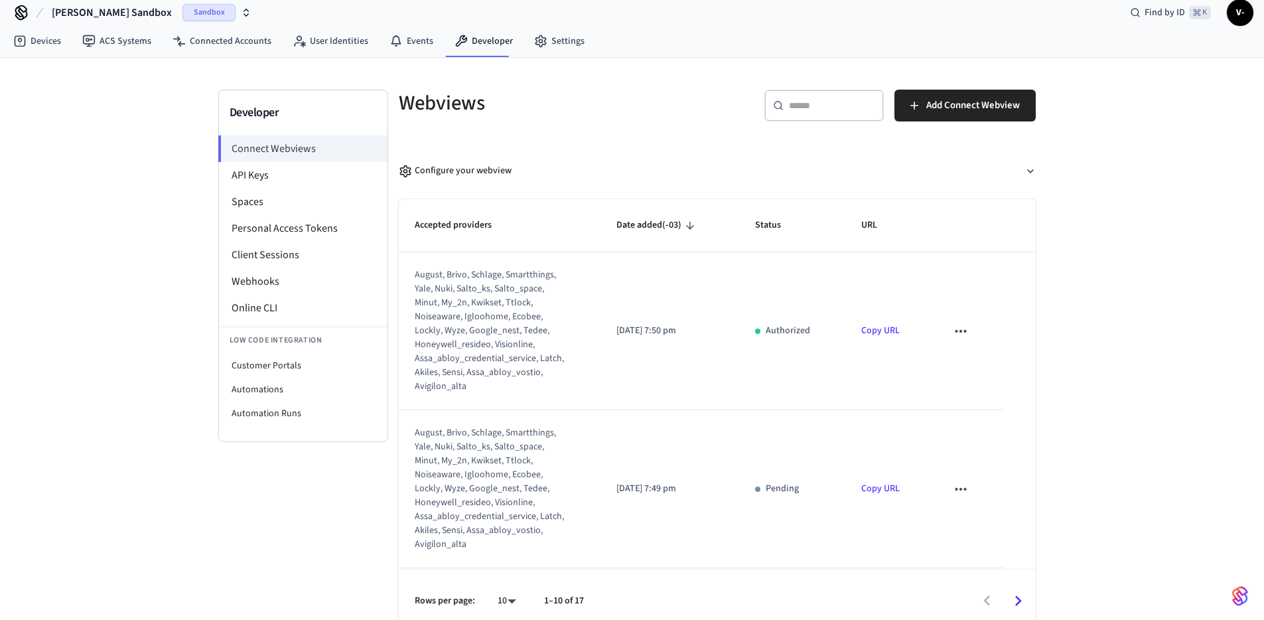
scroll to position [25, 0]
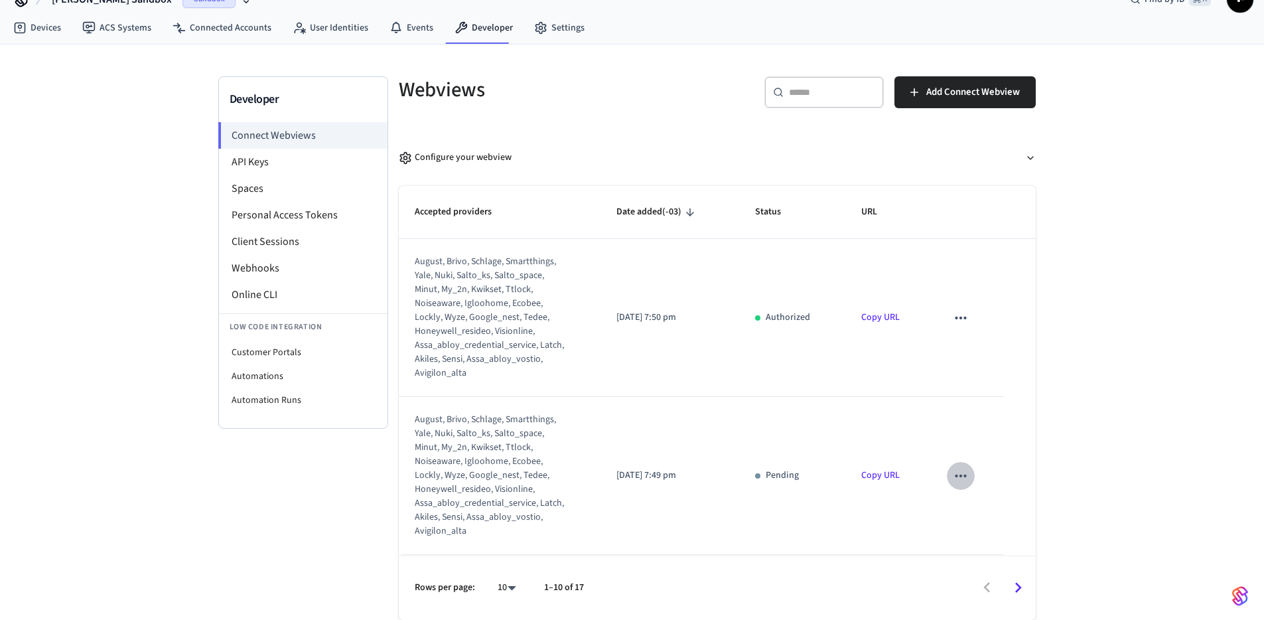
click at [952, 478] on icon "sticky table" at bounding box center [960, 475] width 17 height 17
click at [1094, 437] on div at bounding box center [637, 310] width 1274 height 620
click at [314, 164] on li "API Keys" at bounding box center [303, 162] width 168 height 27
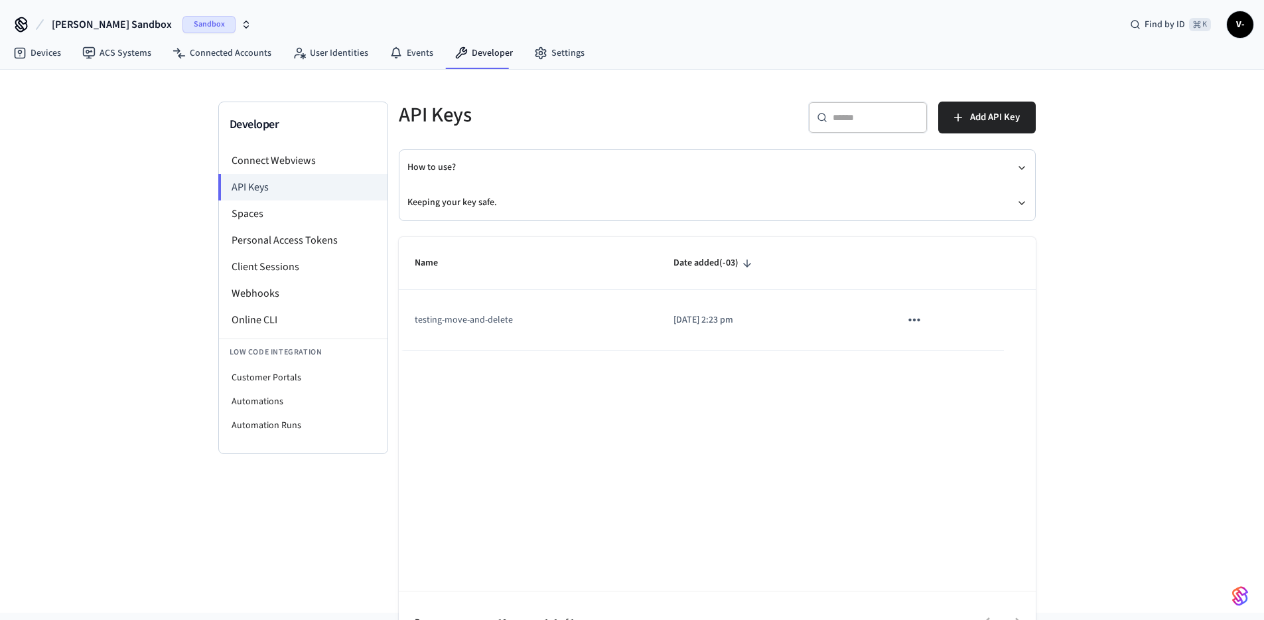
click at [927, 323] on button "sticky table" at bounding box center [914, 320] width 28 height 28
click at [943, 352] on ul "Edit Delete" at bounding box center [943, 387] width 63 height 85
click at [941, 366] on ul "Edit Delete" at bounding box center [943, 387] width 63 height 85
click at [953, 367] on ul "Edit Delete" at bounding box center [943, 387] width 63 height 85
click at [1103, 351] on div at bounding box center [637, 310] width 1274 height 620
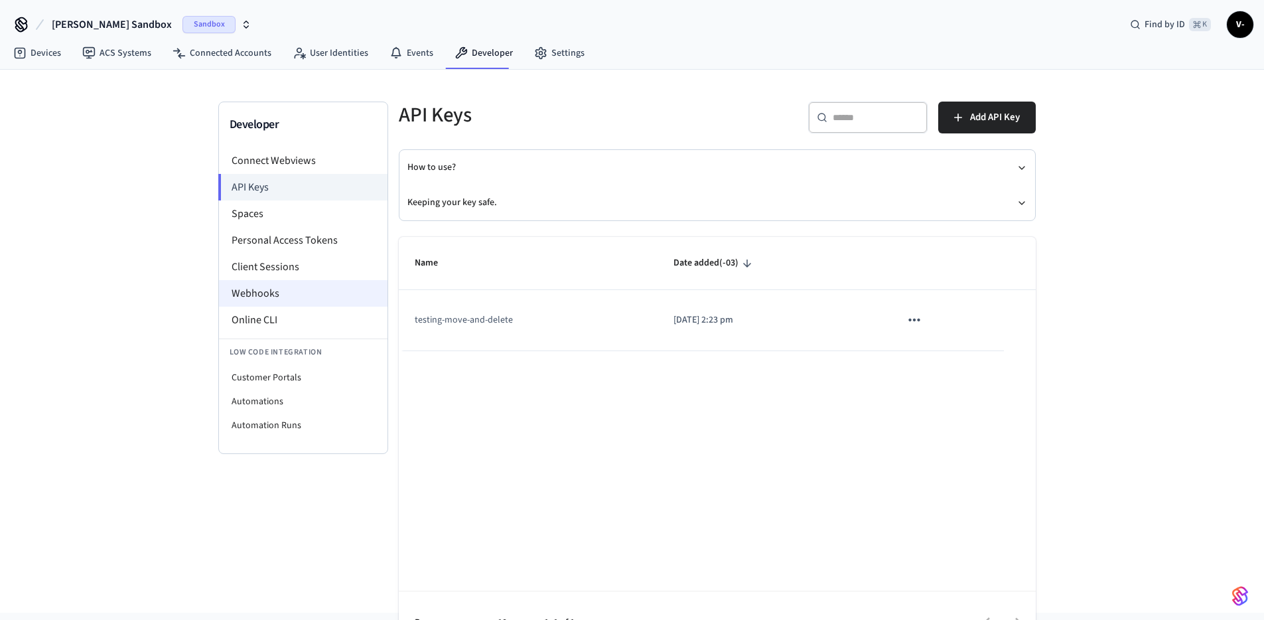
click at [291, 294] on li "Webhooks" at bounding box center [303, 293] width 168 height 27
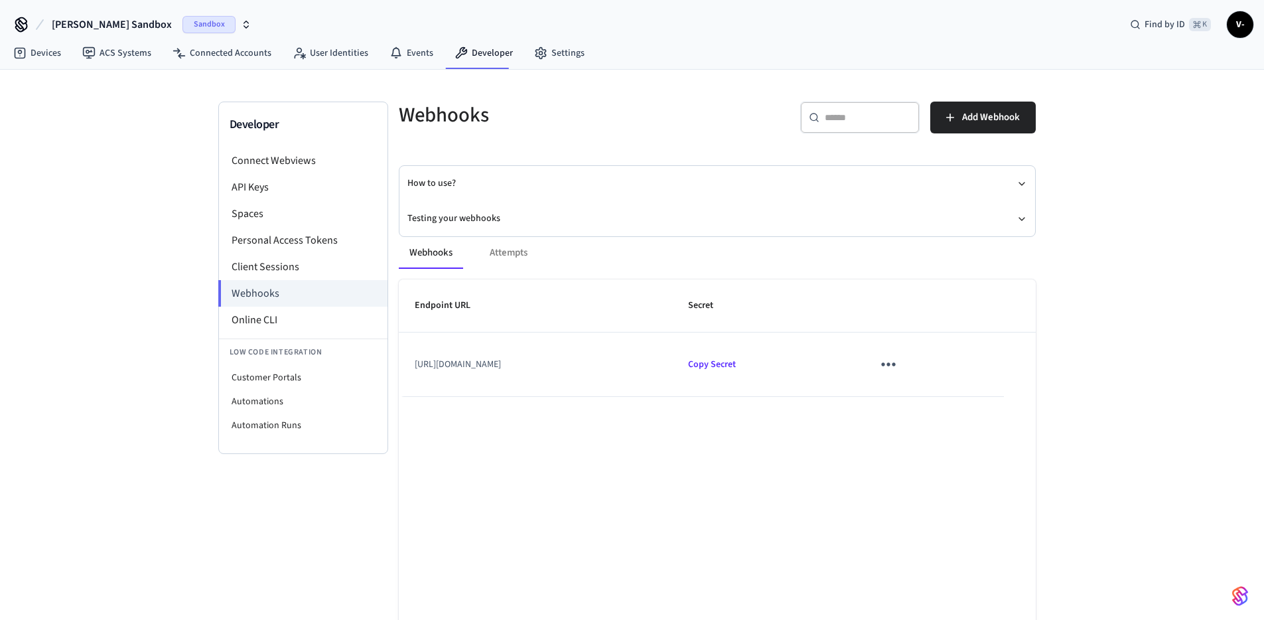
drag, startPoint x: 466, startPoint y: 363, endPoint x: 663, endPoint y: 365, distance: 197.0
click at [466, 363] on td "[URL][DOMAIN_NAME]" at bounding box center [536, 364] width 274 height 64
click at [872, 365] on button "sticky table" at bounding box center [887, 363] width 31 height 31
click at [917, 400] on li "Edit" at bounding box center [905, 409] width 63 height 36
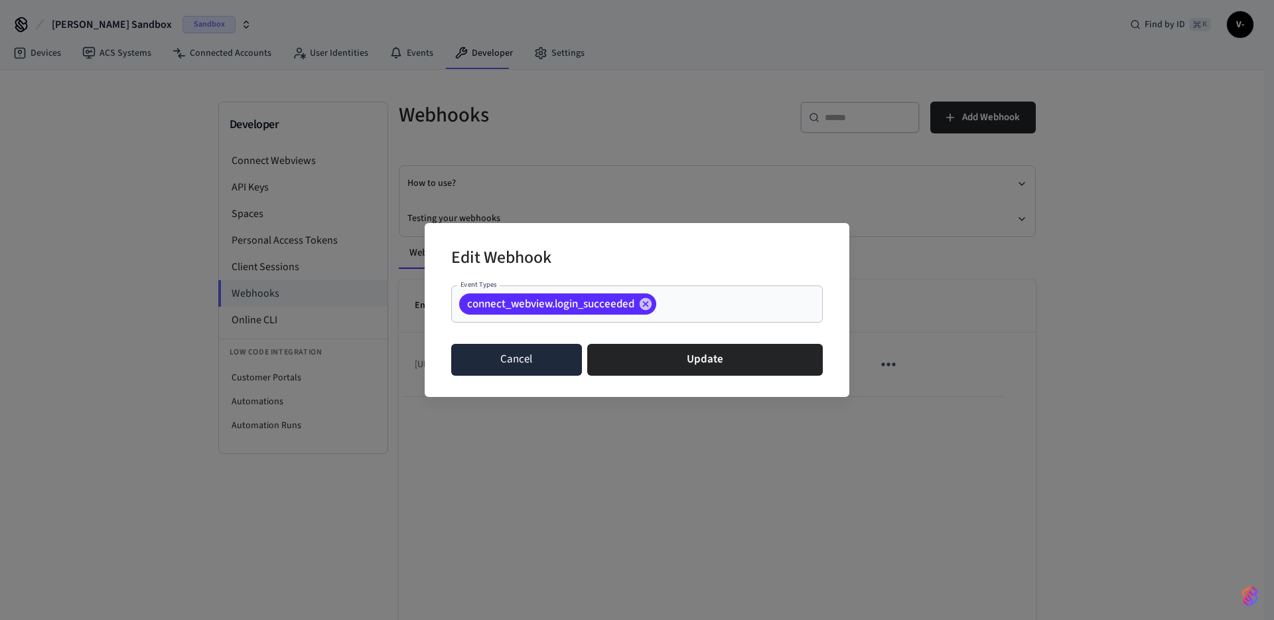
click at [526, 365] on button "Cancel" at bounding box center [516, 360] width 131 height 32
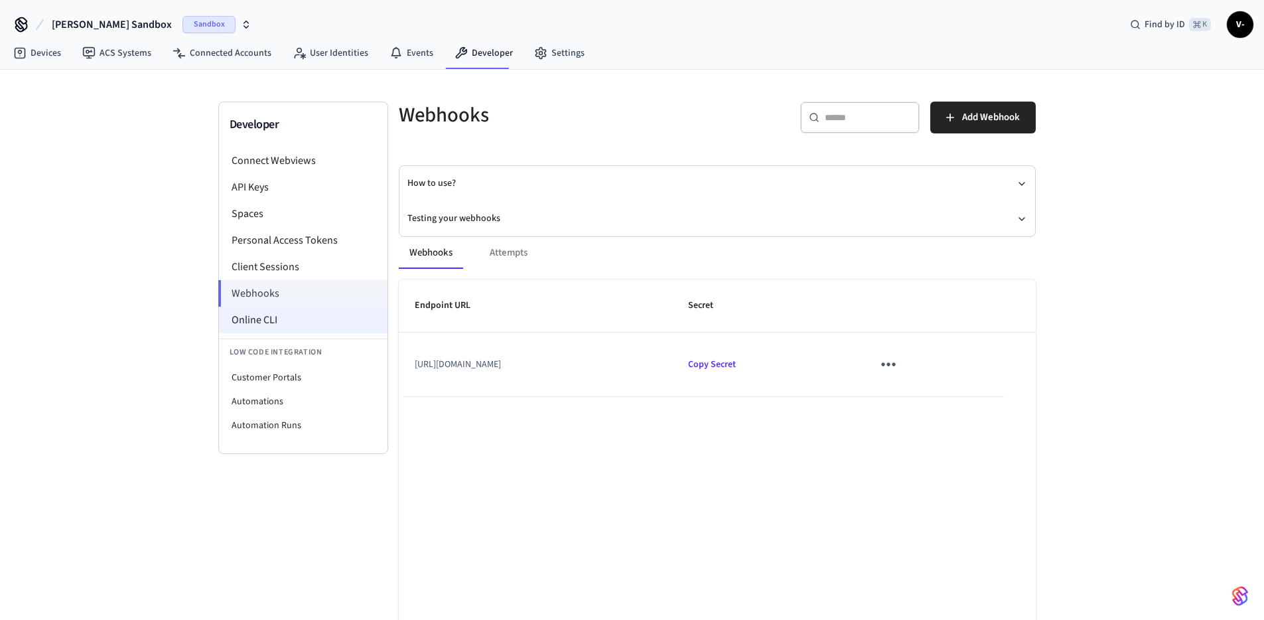
click at [258, 318] on li "Online CLI" at bounding box center [303, 319] width 168 height 27
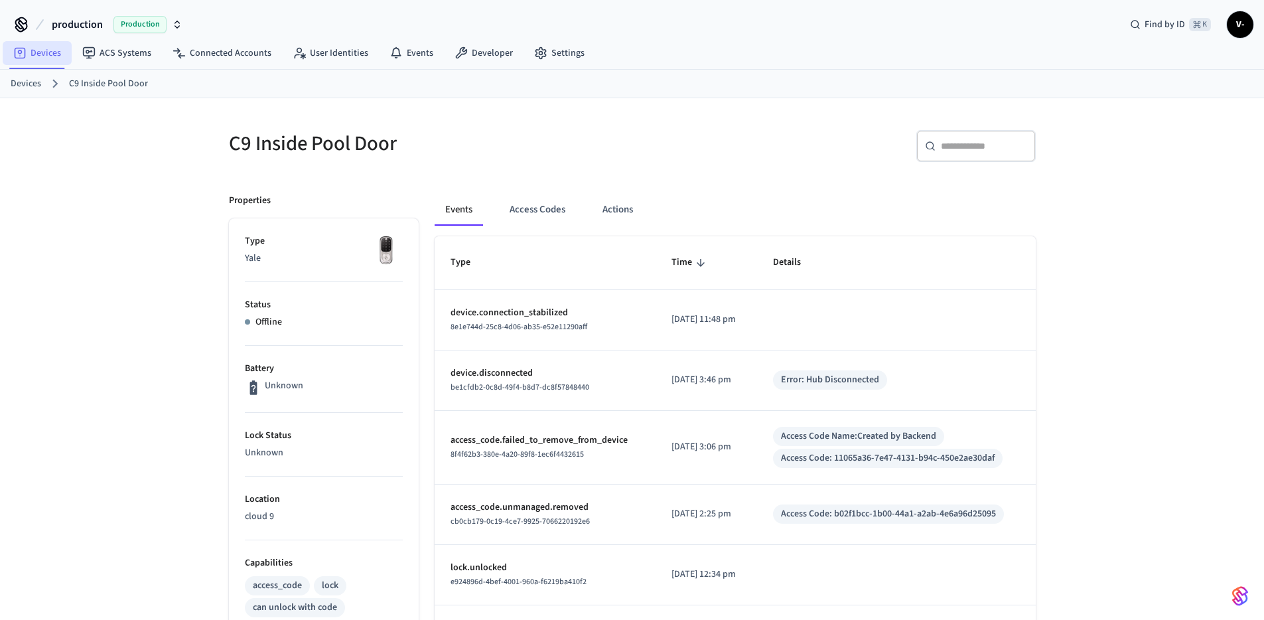
click at [25, 55] on icon at bounding box center [19, 52] width 13 height 13
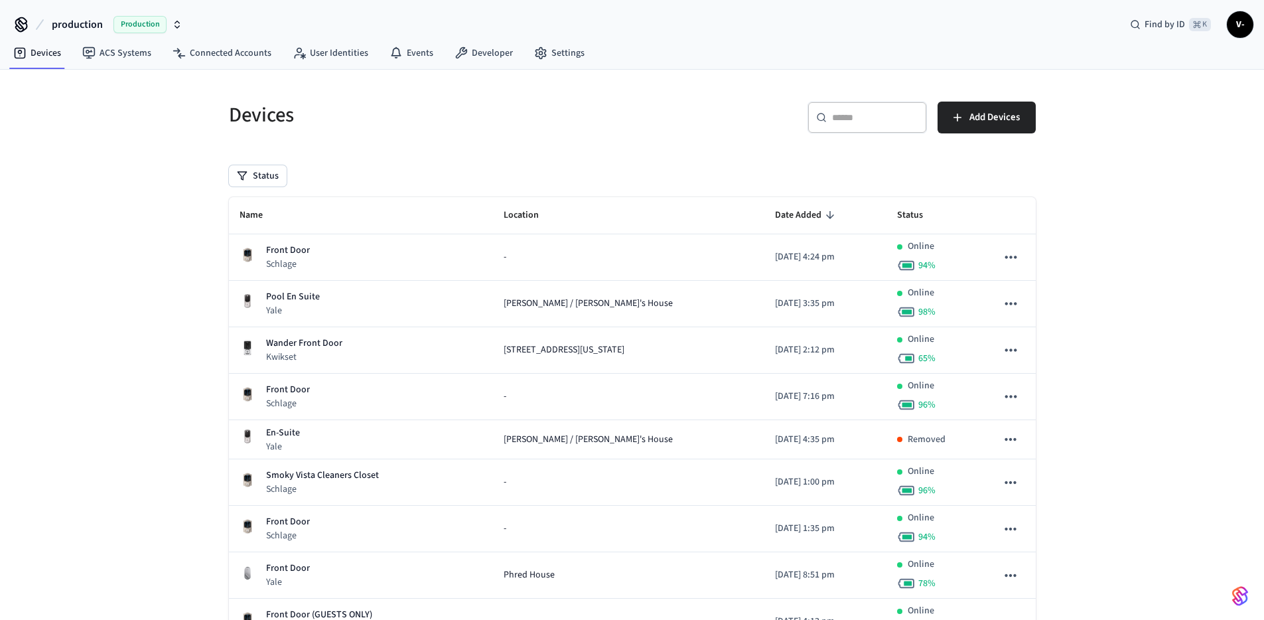
click at [141, 25] on span "Production" at bounding box center [139, 24] width 53 height 17
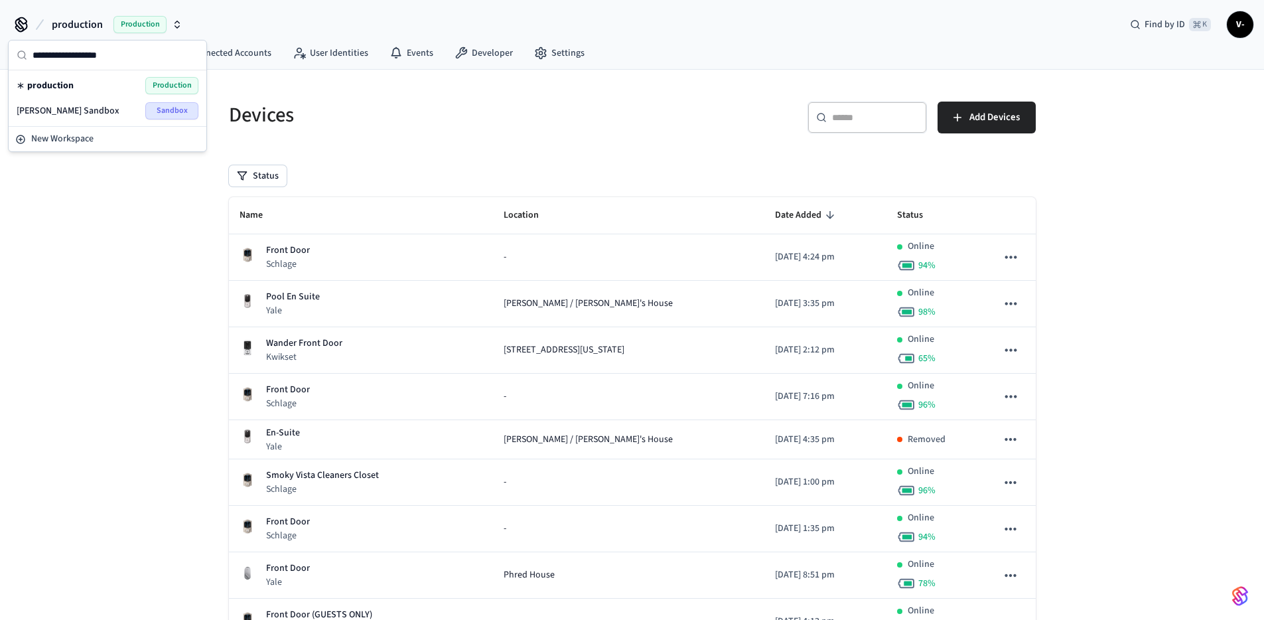
click at [138, 113] on div "[PERSON_NAME] Sandbox Sandbox" at bounding box center [108, 110] width 182 height 17
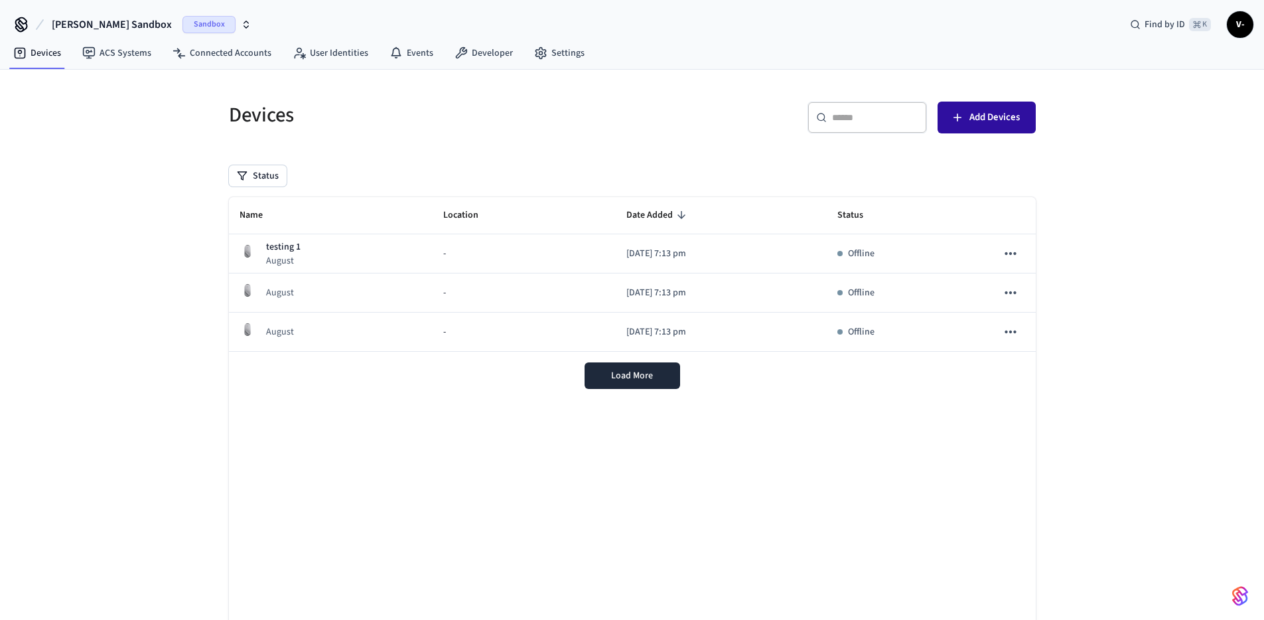
click at [966, 122] on button "Add Devices" at bounding box center [986, 117] width 98 height 32
